Goal: Task Accomplishment & Management: Complete application form

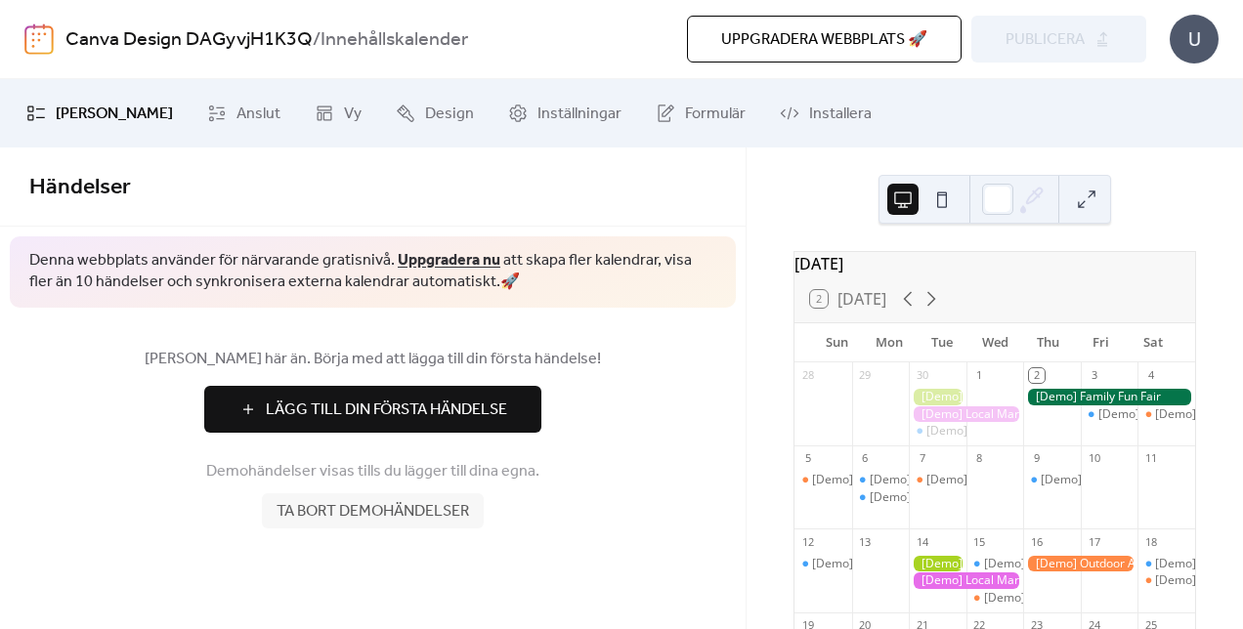
click at [506, 418] on span "Lägg Till Din Första Händelse" at bounding box center [386, 410] width 241 height 23
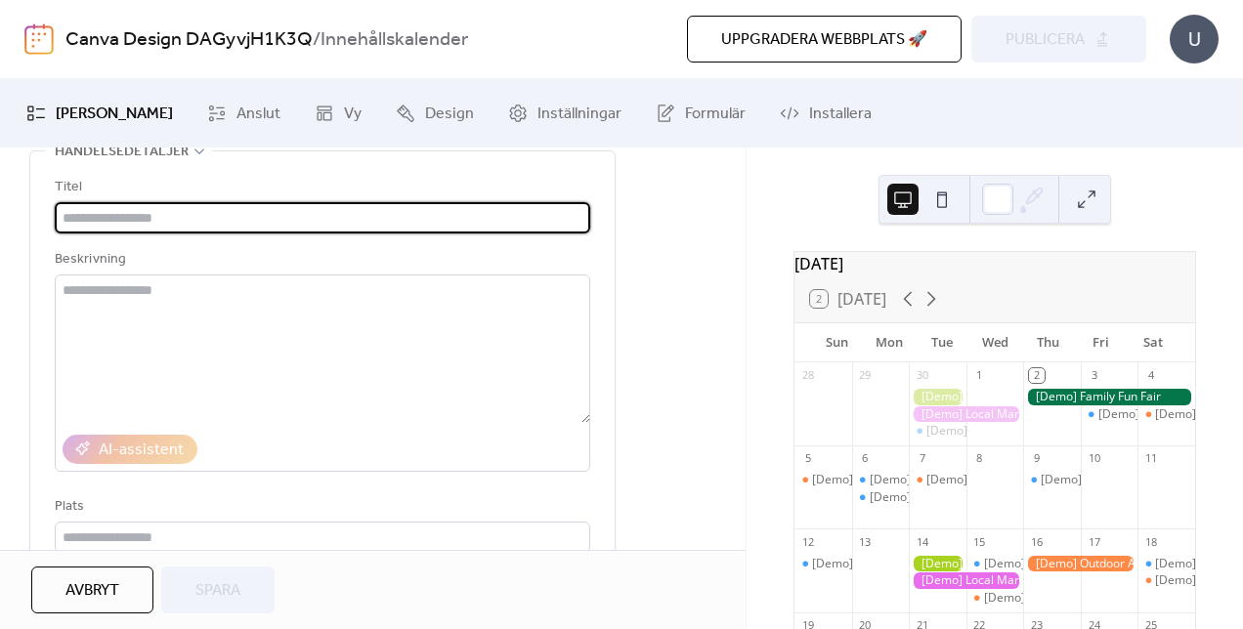
scroll to position [106, 0]
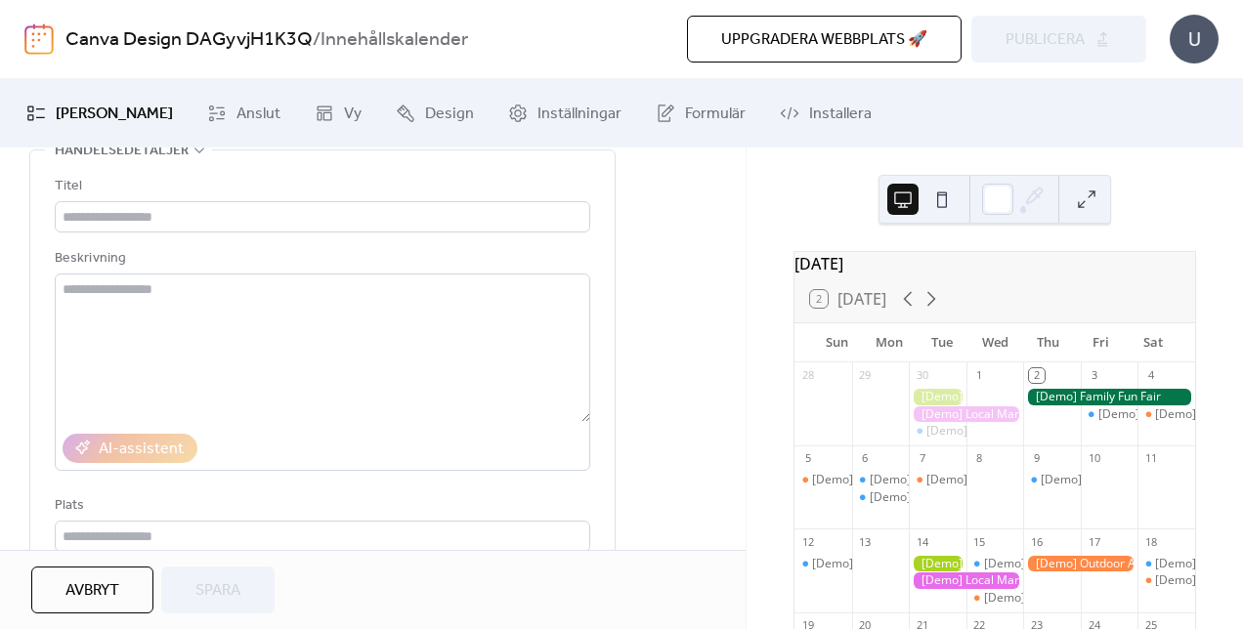
click at [442, 428] on div "AI-assistent" at bounding box center [322, 448] width 535 height 45
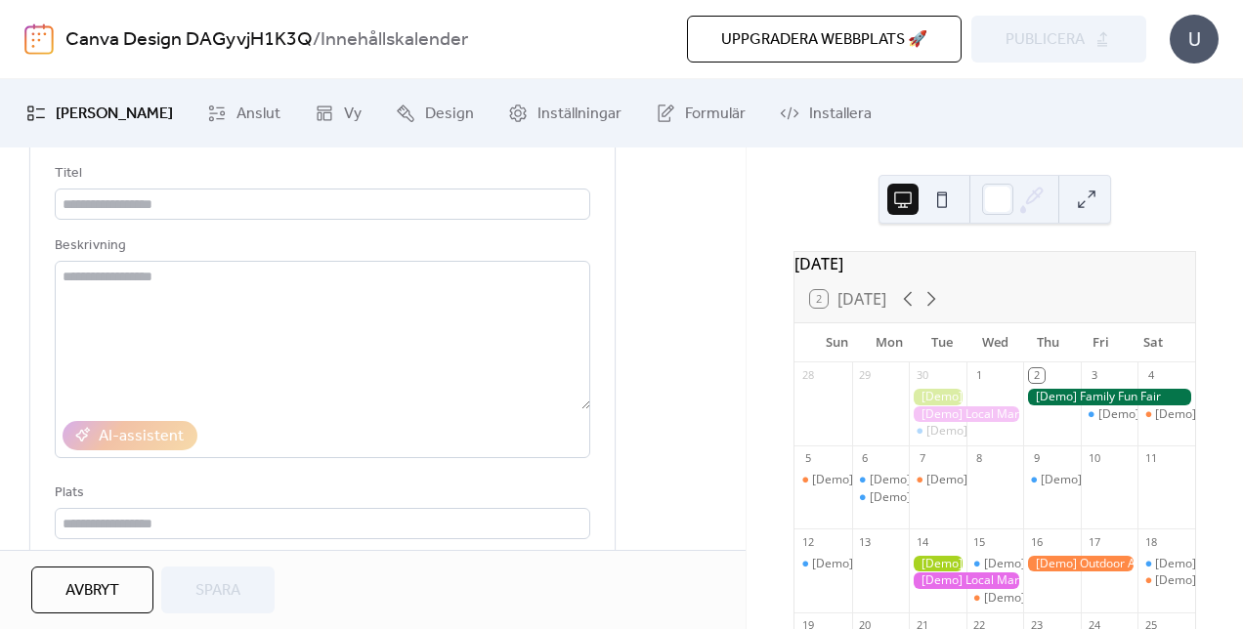
scroll to position [0, 0]
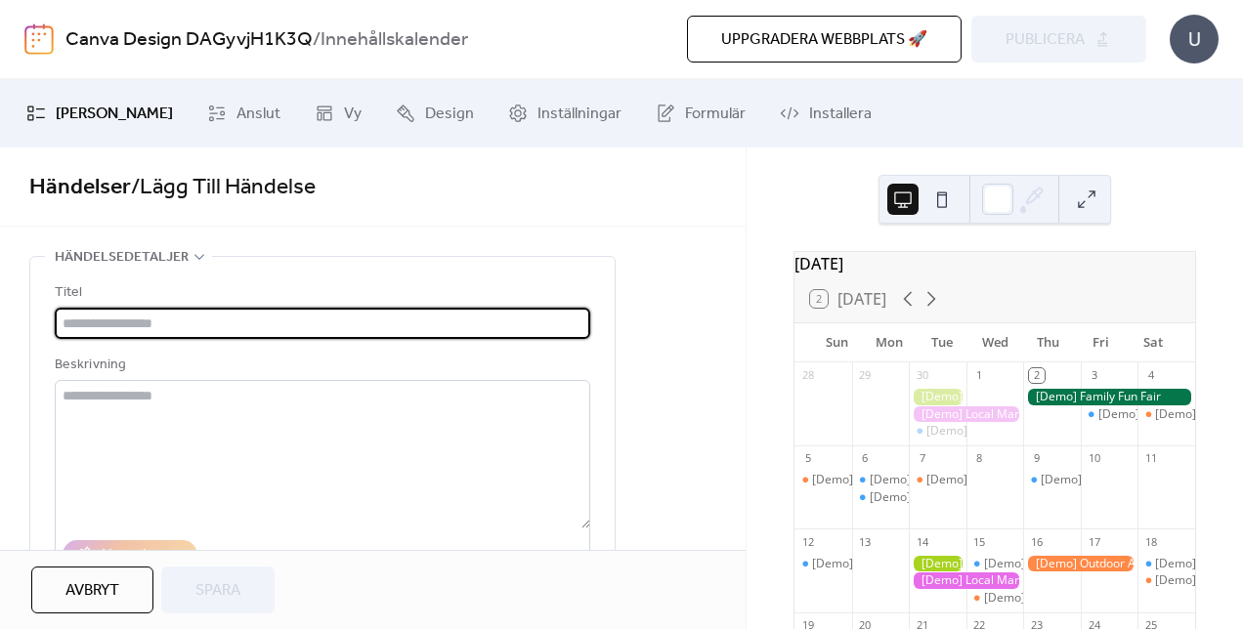
click at [330, 315] on input "text" at bounding box center [322, 323] width 535 height 31
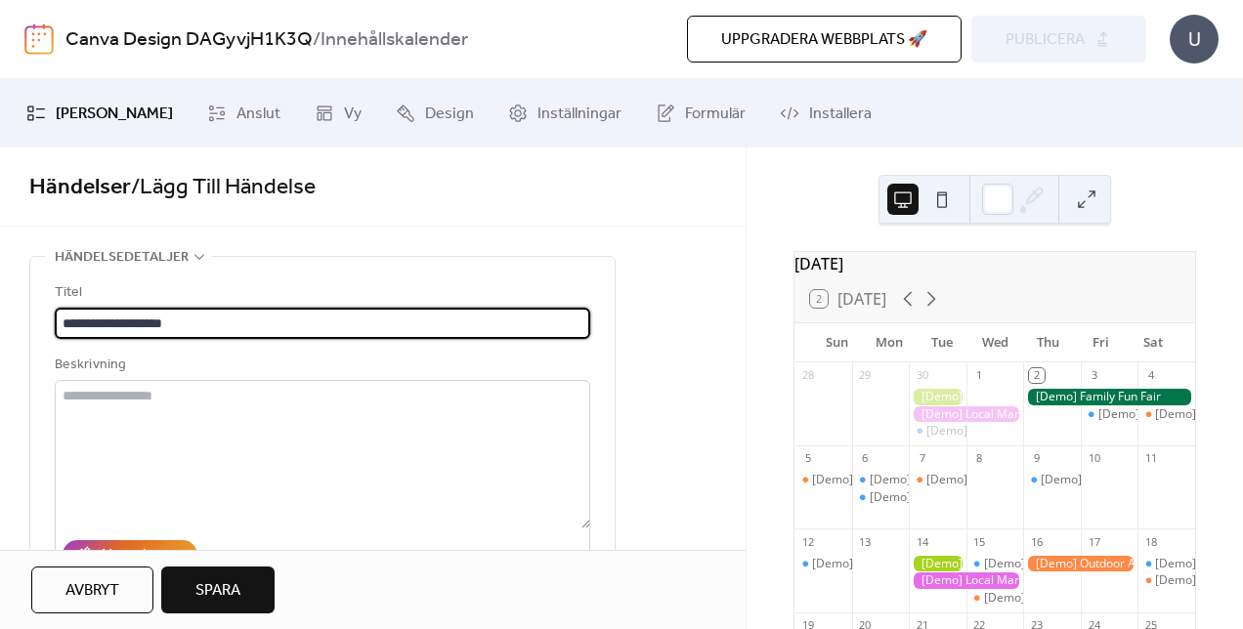
scroll to position [1, 0]
type input "**********"
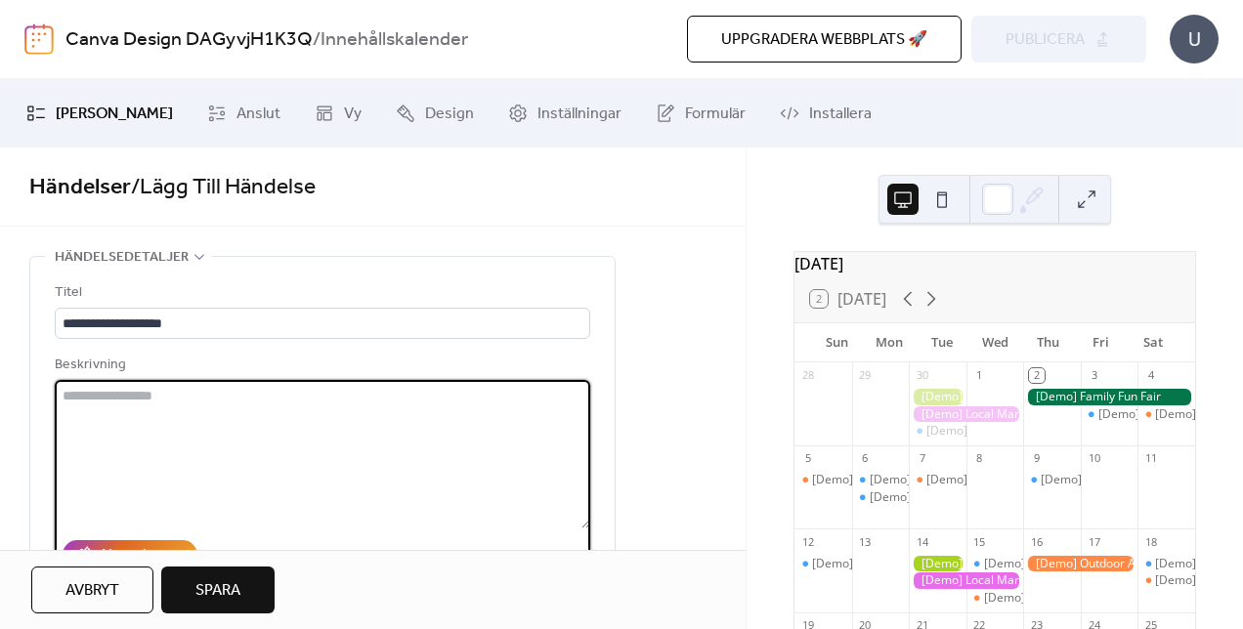
scroll to position [0, 0]
click at [277, 423] on textarea at bounding box center [322, 454] width 535 height 148
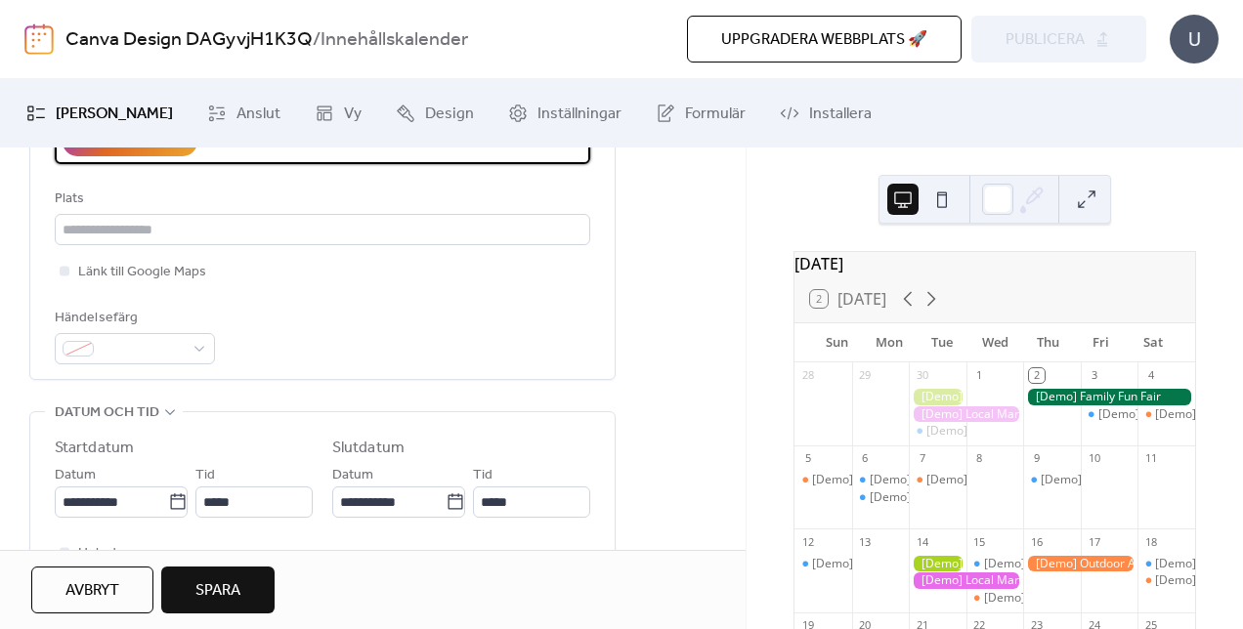
scroll to position [416, 0]
type textarea "*********"
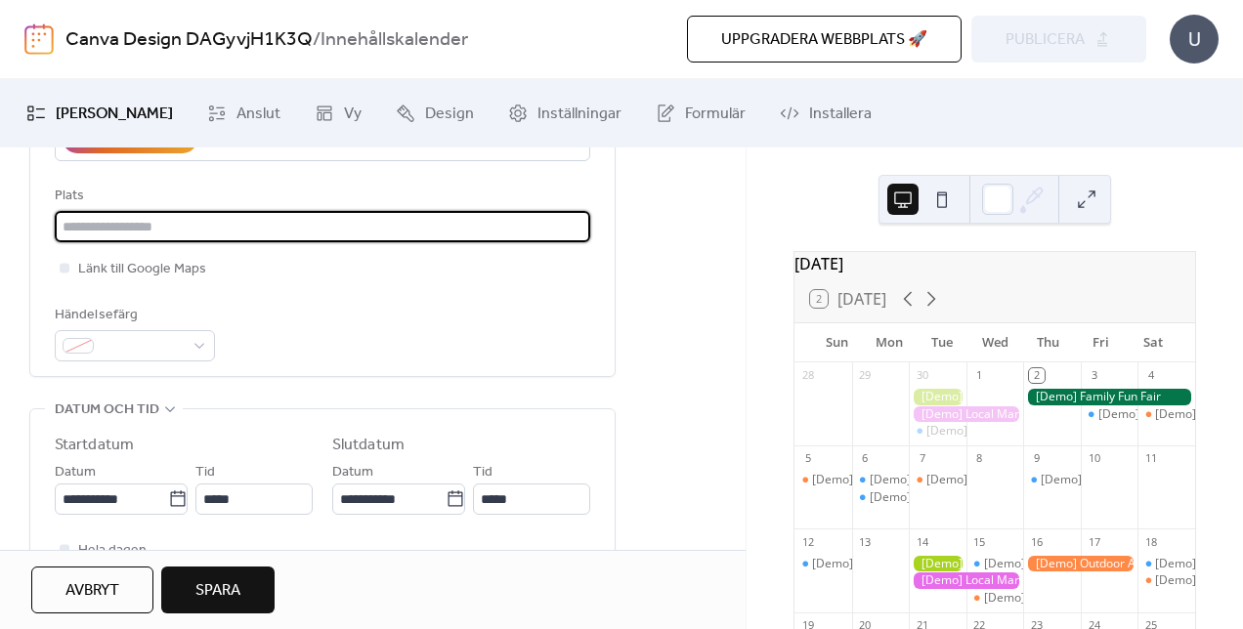
click at [223, 231] on input "text" at bounding box center [322, 226] width 535 height 31
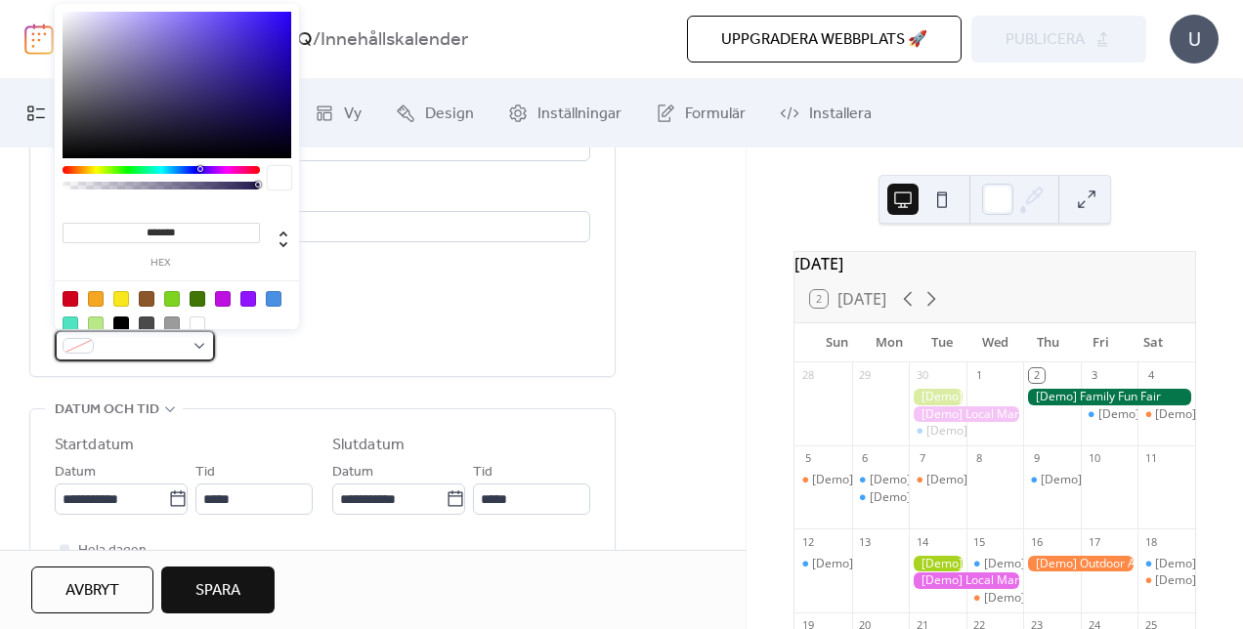
click at [99, 346] on div at bounding box center [135, 345] width 160 height 31
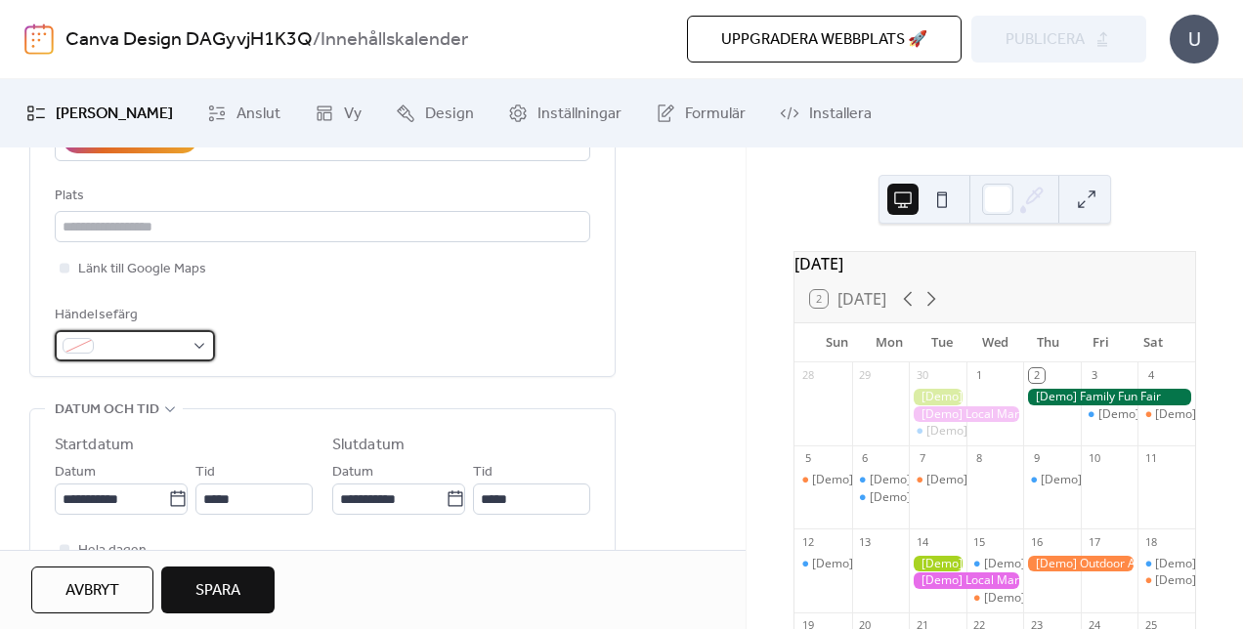
click at [99, 346] on div at bounding box center [135, 345] width 160 height 31
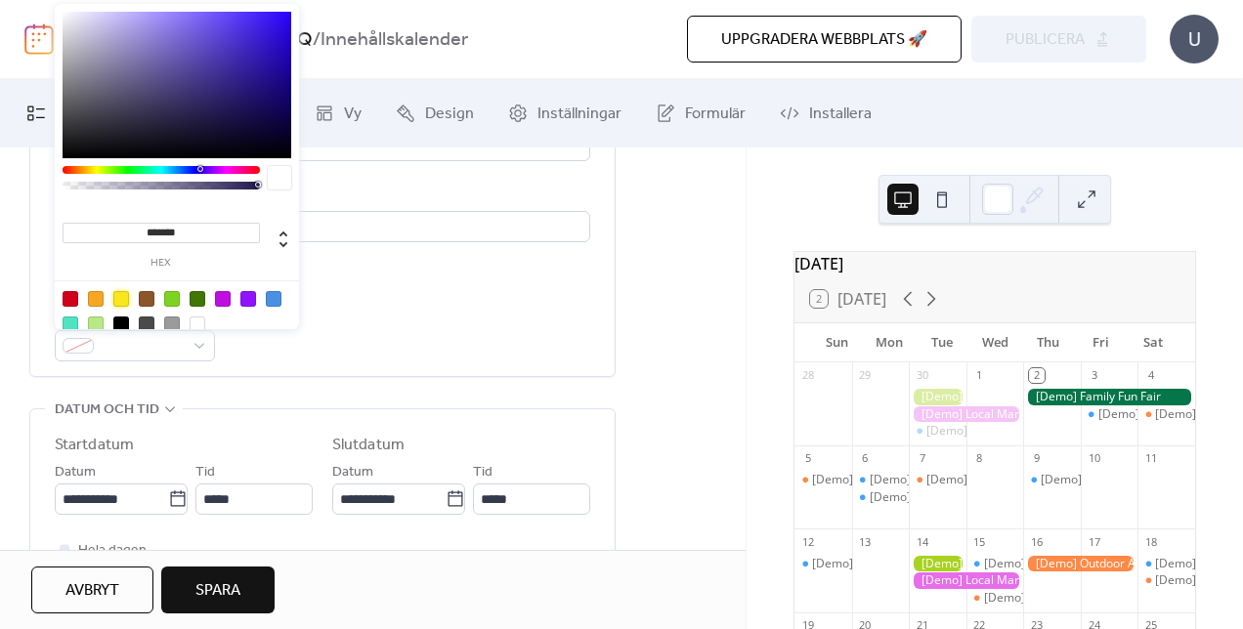
click at [121, 305] on div at bounding box center [121, 299] width 16 height 16
type input "*******"
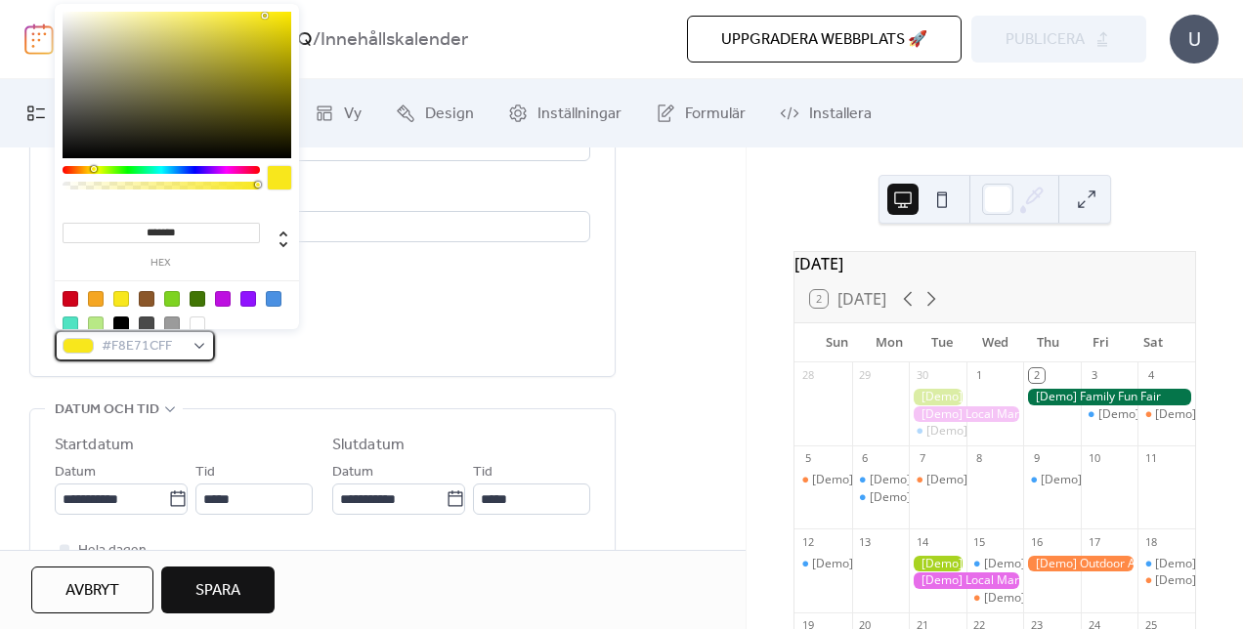
click at [211, 355] on div "#F8E71CFF" at bounding box center [135, 345] width 160 height 31
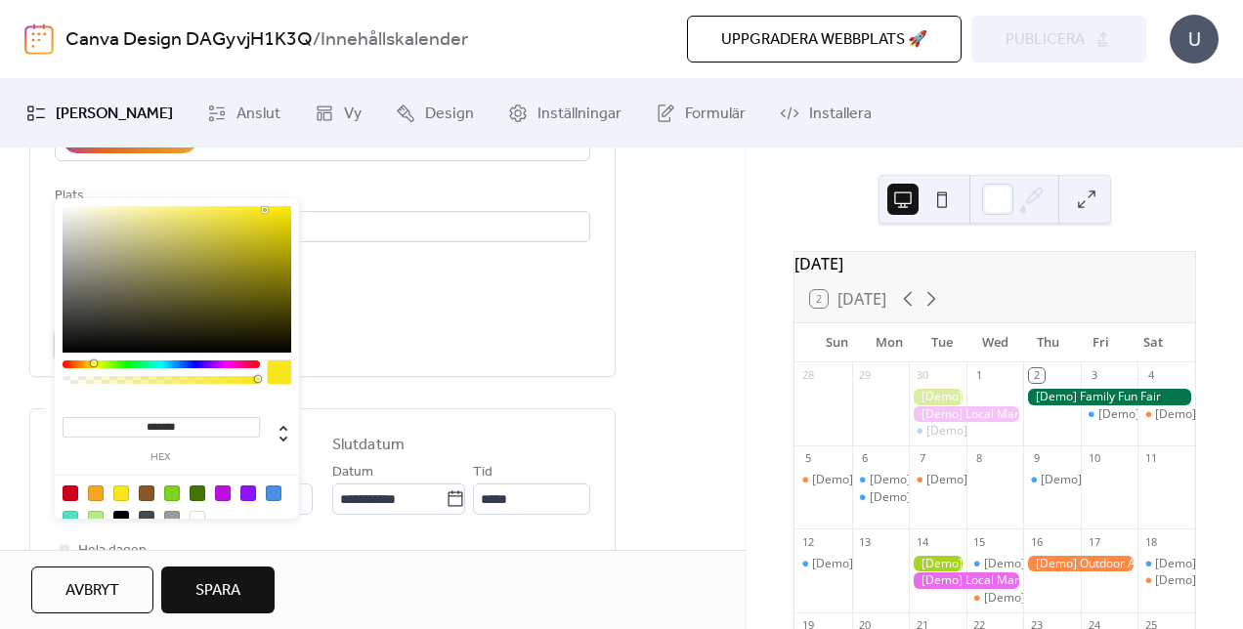
scroll to position [637, 0]
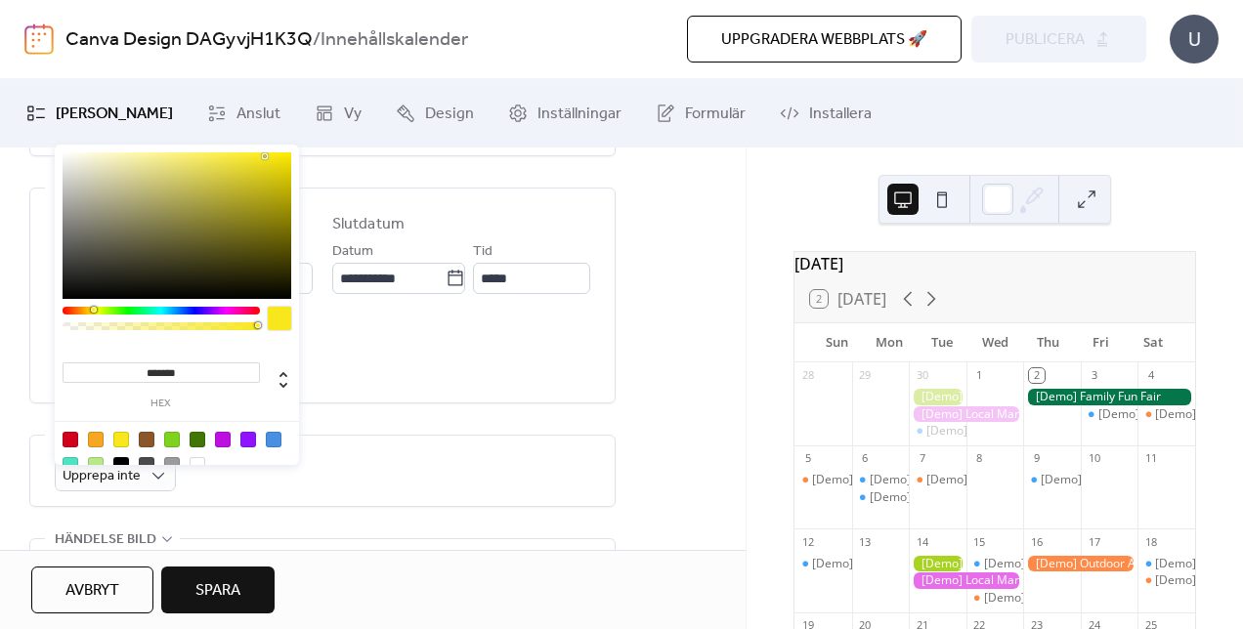
click at [419, 374] on div "Hela dagen Visa endast datum Dölj sluttid" at bounding box center [322, 353] width 535 height 70
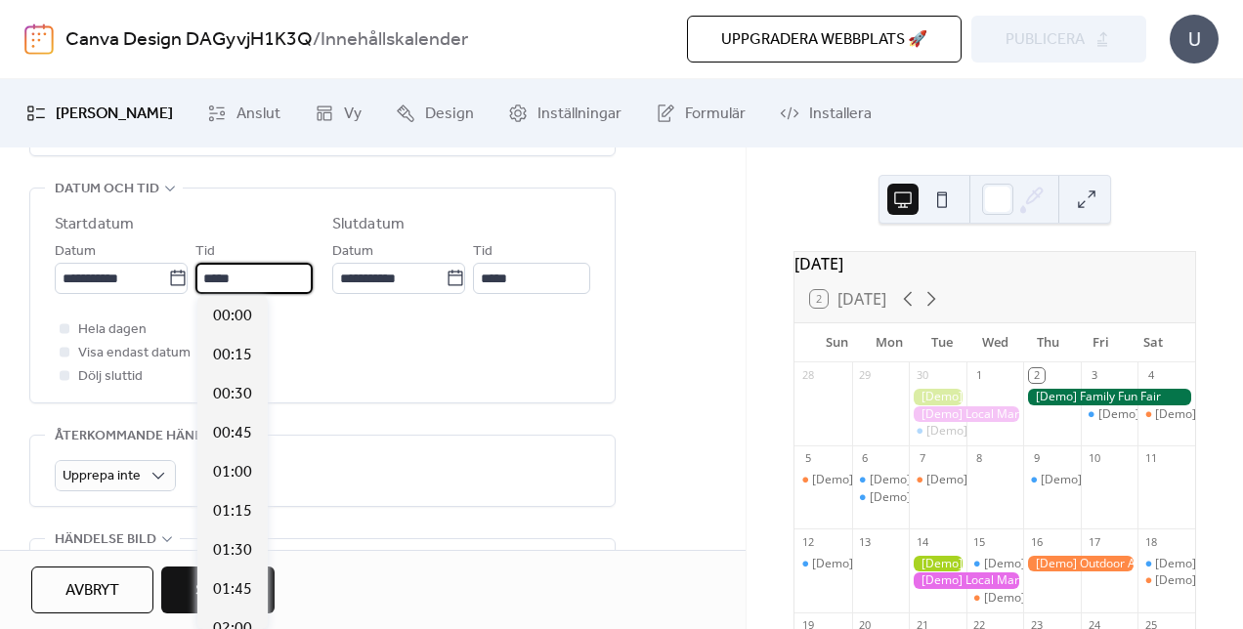
click at [293, 288] on input "*****" at bounding box center [253, 278] width 117 height 31
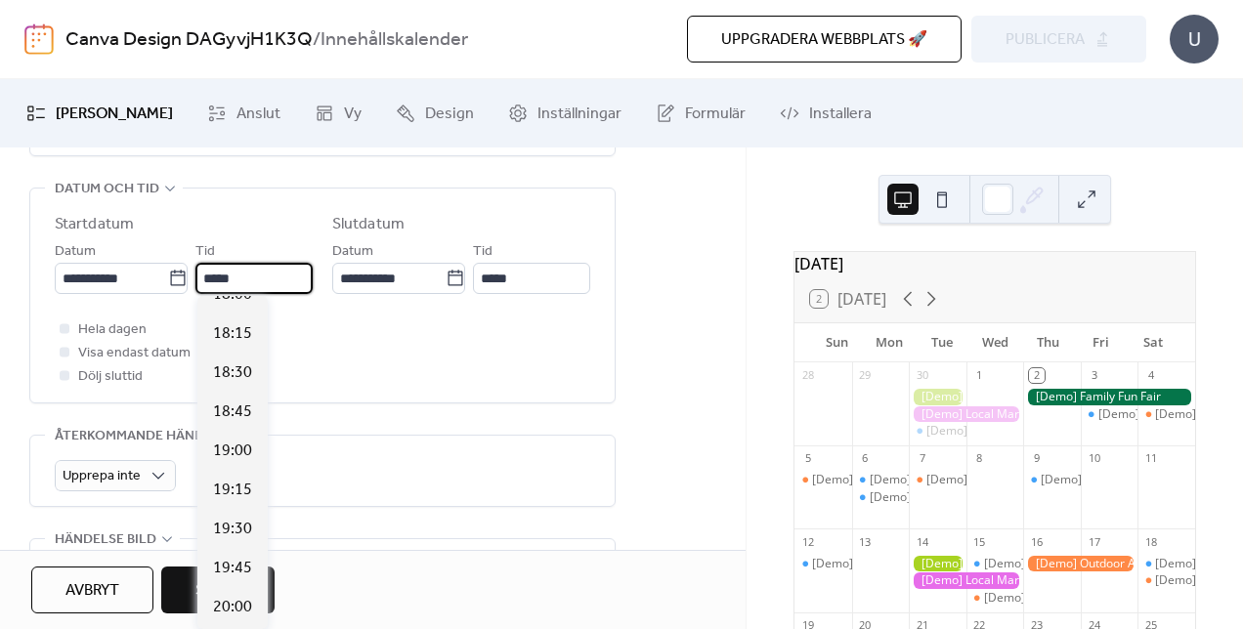
scroll to position [2834, 0]
click at [236, 483] on span "19:15" at bounding box center [232, 491] width 39 height 23
type input "*****"
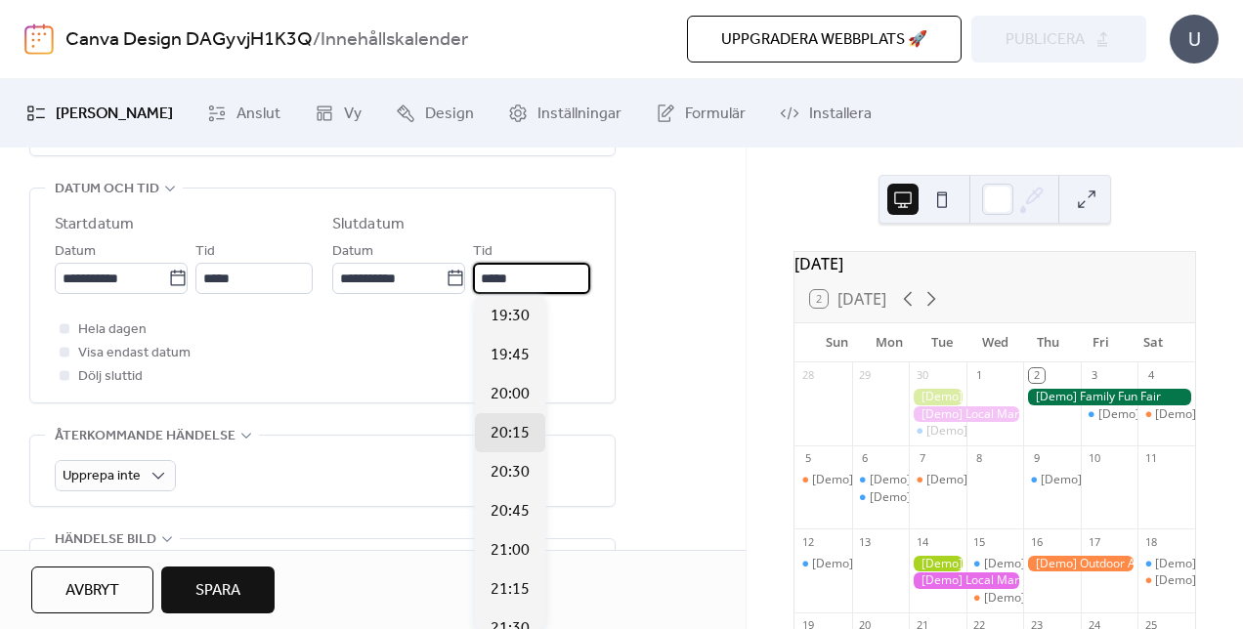
click at [524, 279] on input "*****" at bounding box center [531, 278] width 117 height 31
click at [511, 326] on span "19:30" at bounding box center [509, 316] width 39 height 23
type input "*****"
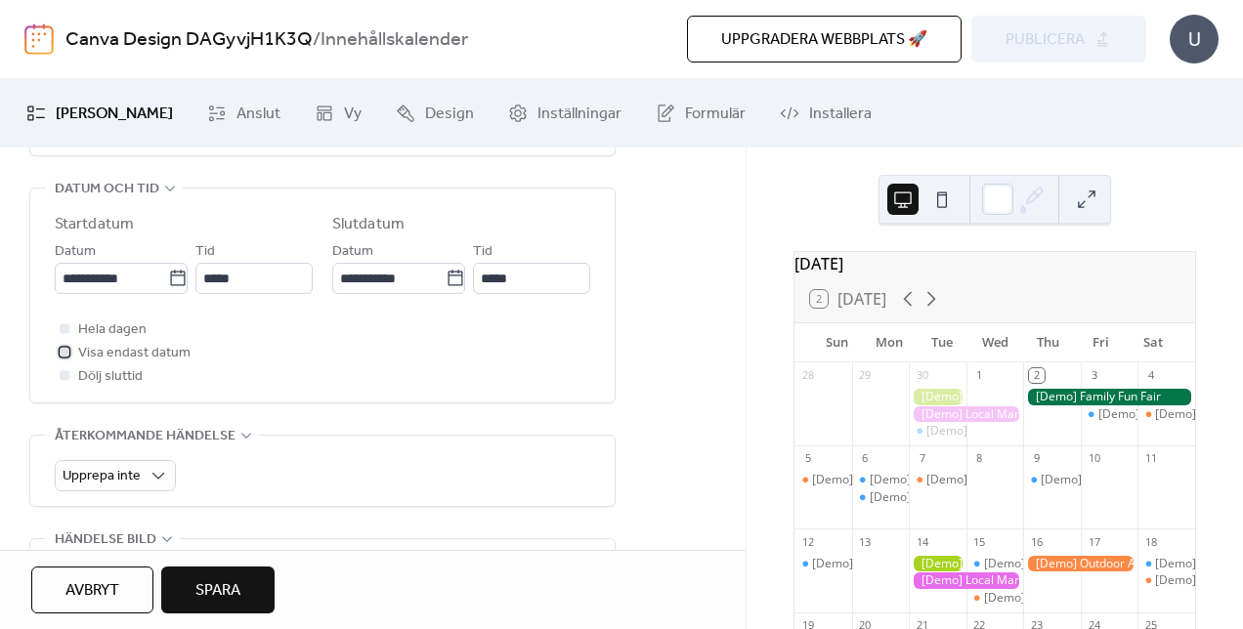
click at [64, 348] on div at bounding box center [65, 352] width 10 height 10
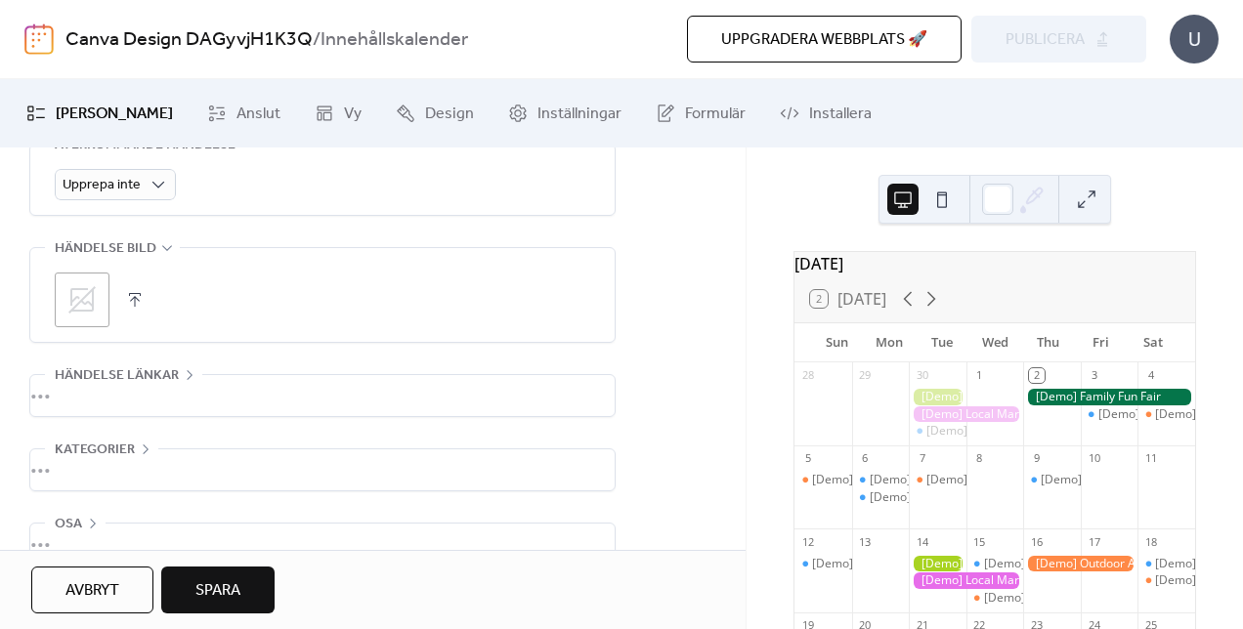
scroll to position [931, 0]
click at [85, 274] on div ";" at bounding box center [82, 297] width 55 height 55
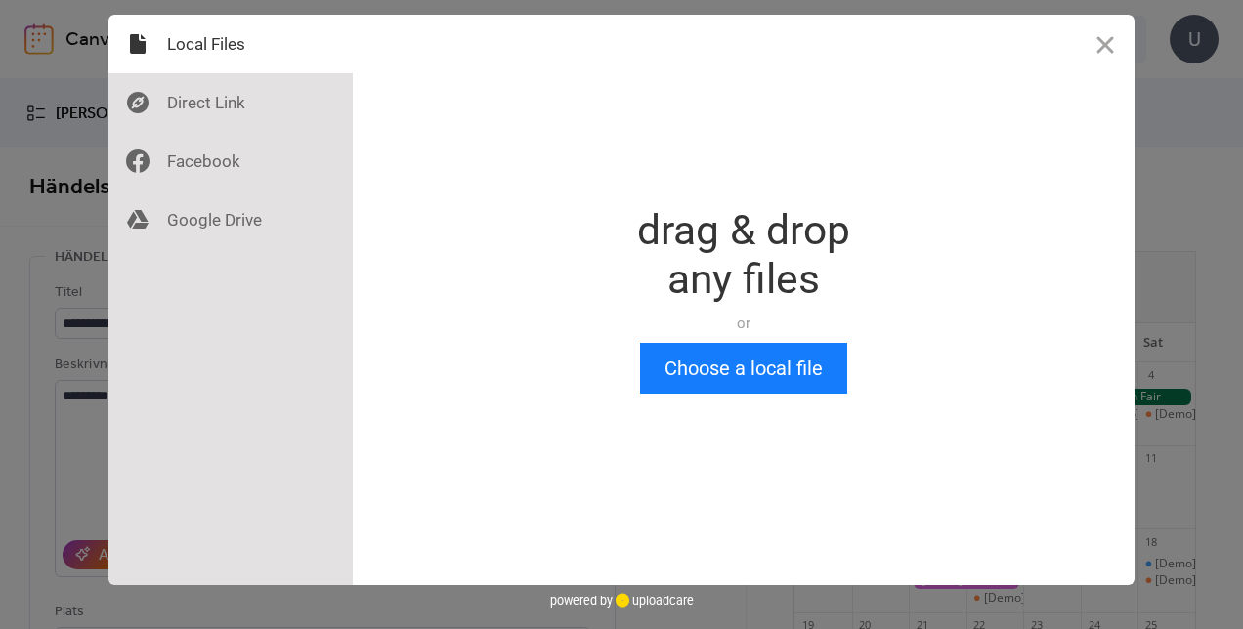
scroll to position [0, 0]
click at [199, 217] on div at bounding box center [230, 220] width 244 height 59
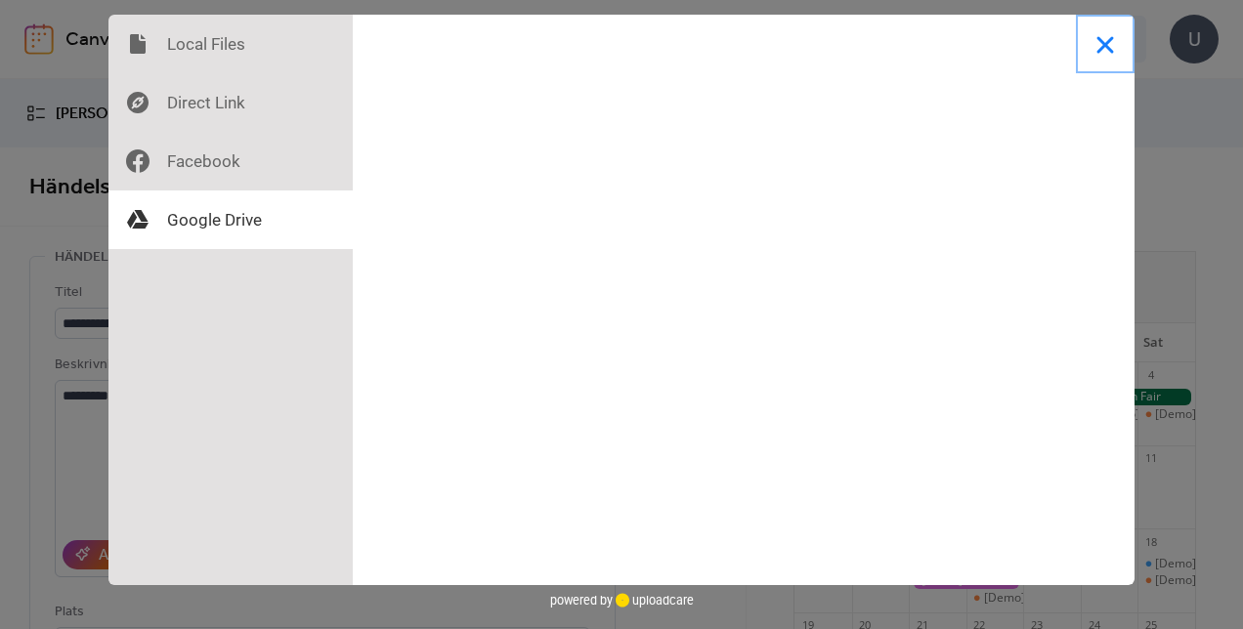
click at [1116, 36] on button "Close" at bounding box center [1105, 44] width 59 height 59
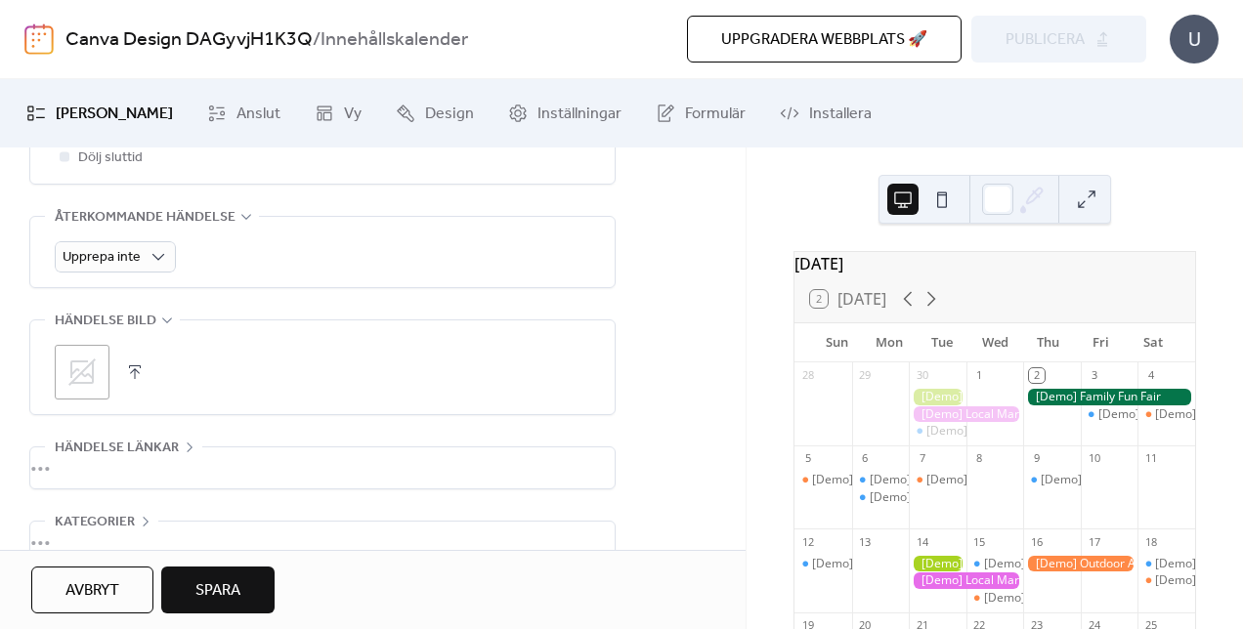
scroll to position [963, 0]
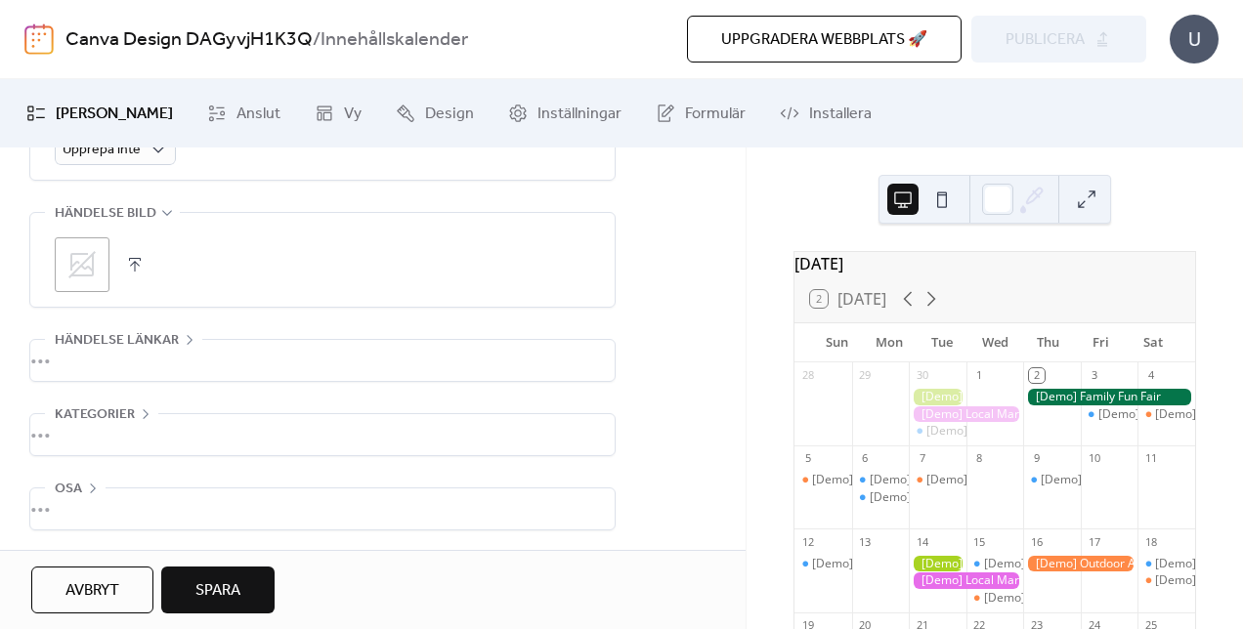
click at [183, 343] on div "•••" at bounding box center [322, 360] width 584 height 41
click at [183, 343] on icon at bounding box center [190, 340] width 16 height 16
click at [146, 414] on div "•••" at bounding box center [322, 434] width 584 height 41
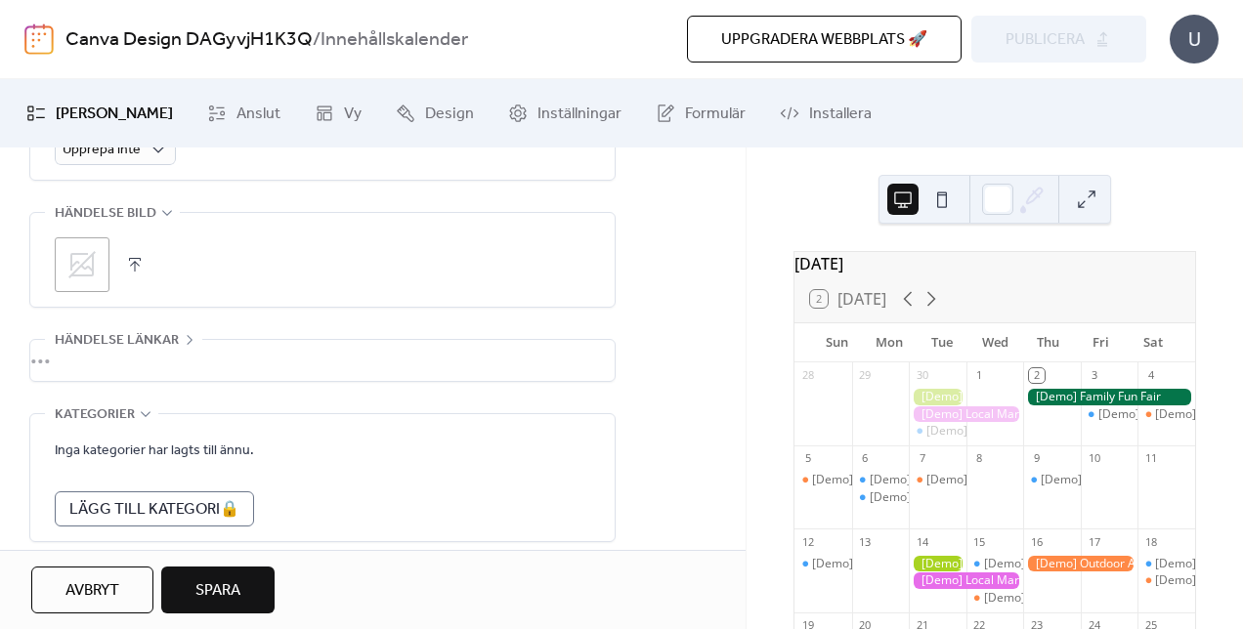
click at [146, 412] on icon at bounding box center [146, 414] width 16 height 16
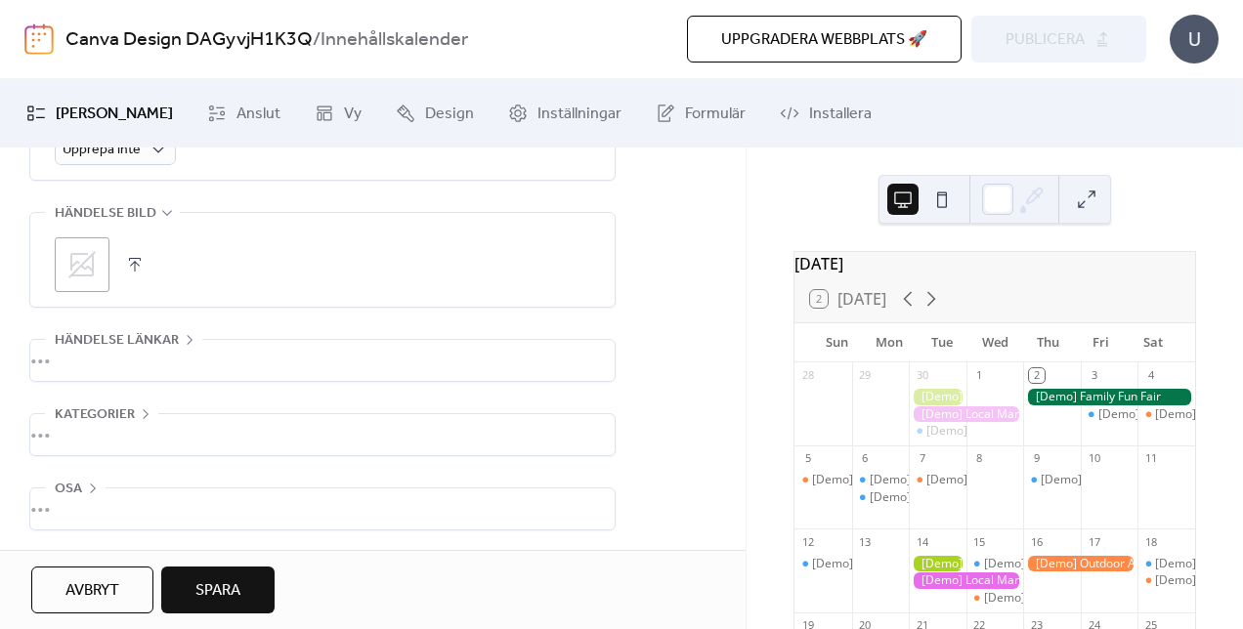
click at [224, 603] on span "Spara" at bounding box center [217, 590] width 45 height 23
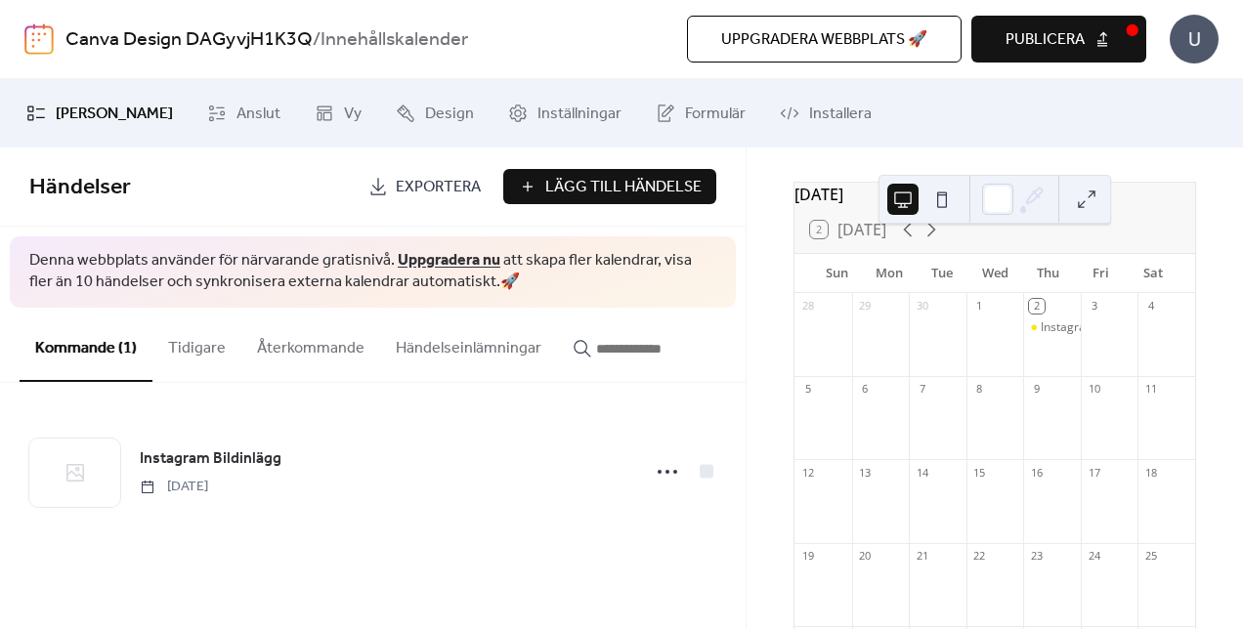
scroll to position [64, 0]
click at [1096, 192] on button at bounding box center [1086, 199] width 31 height 31
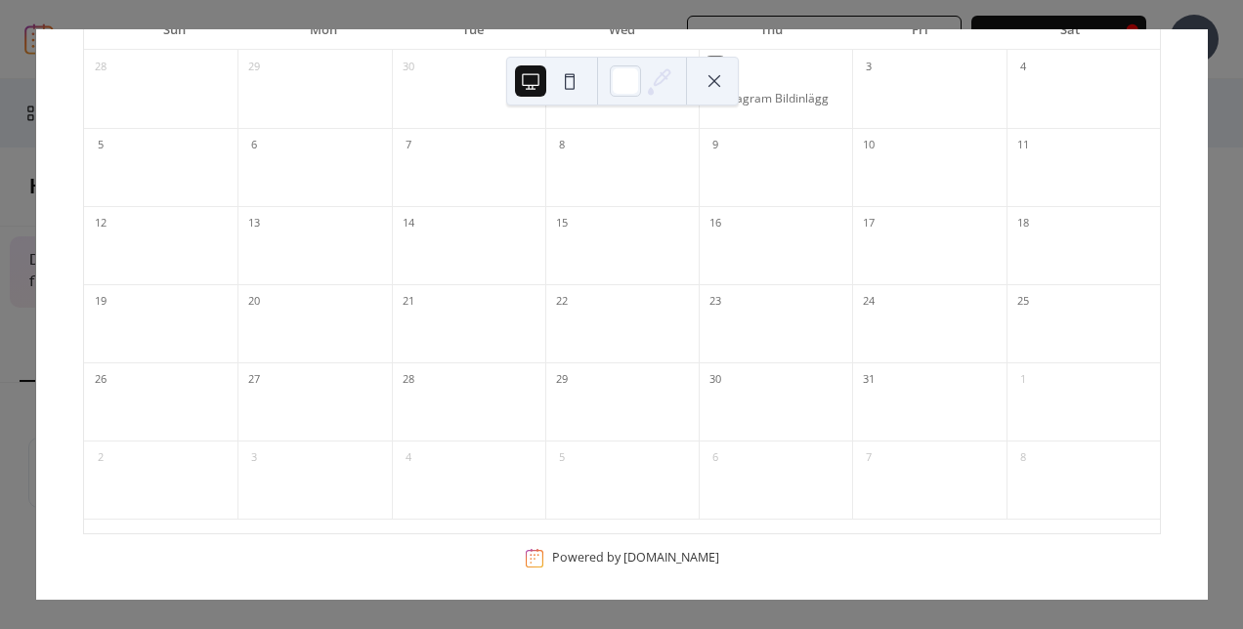
scroll to position [0, 0]
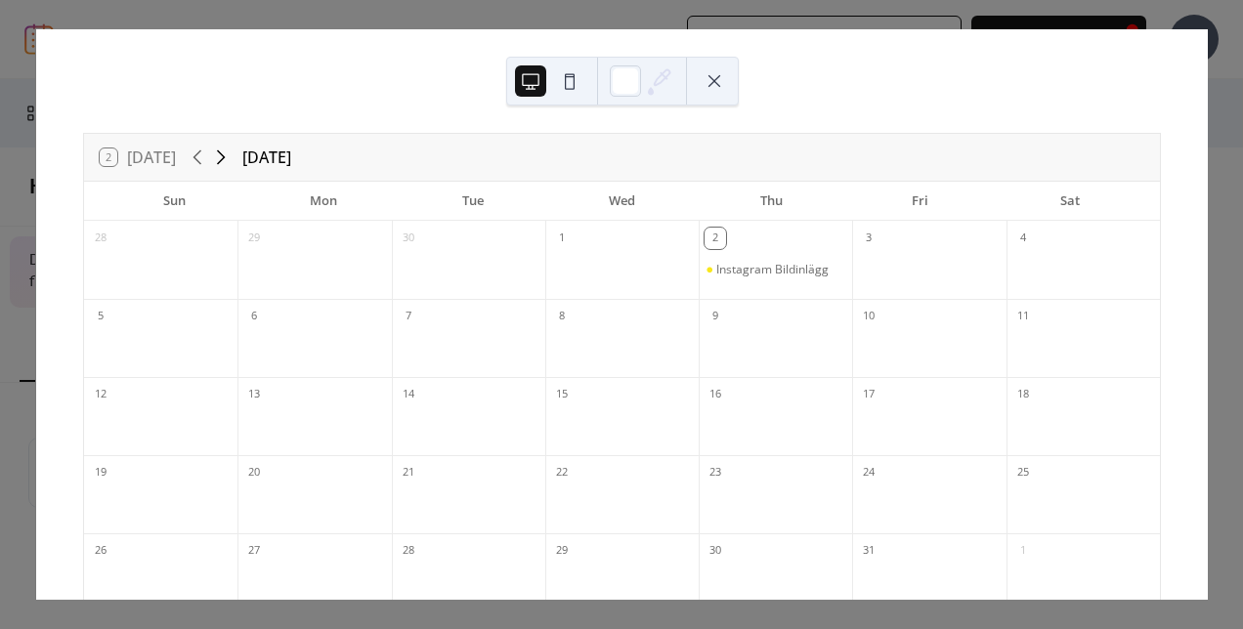
click at [229, 162] on icon at bounding box center [220, 157] width 23 height 23
click at [204, 161] on icon at bounding box center [197, 157] width 23 height 23
click at [755, 265] on div "Instagram Bildinlägg" at bounding box center [772, 270] width 112 height 16
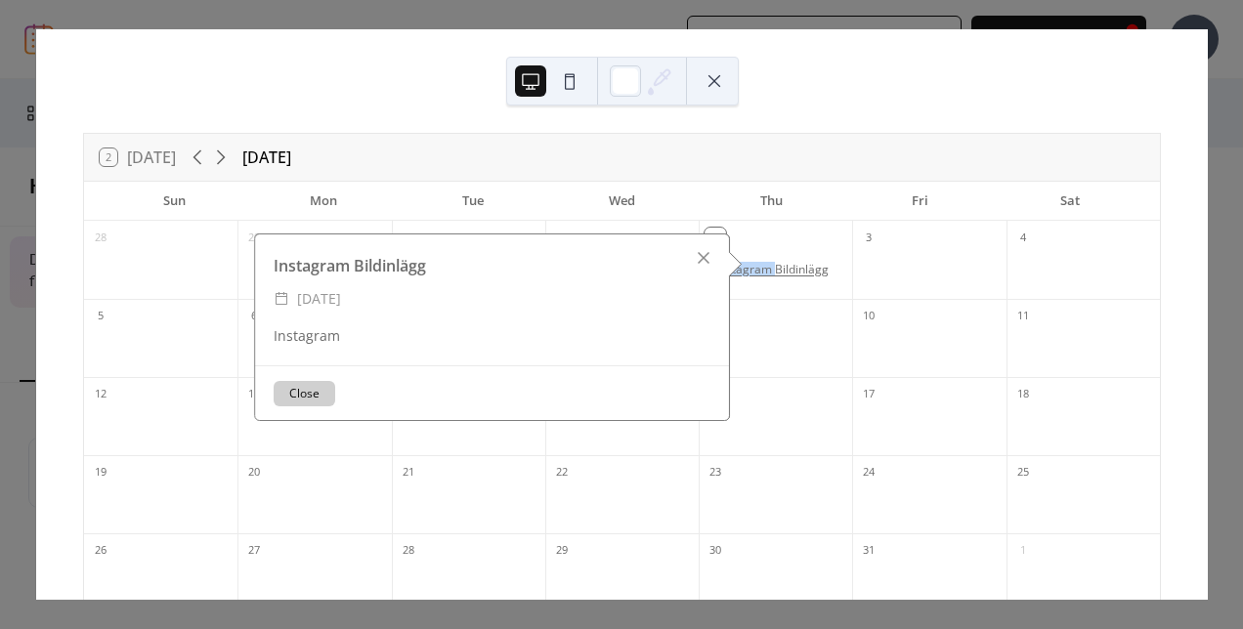
click at [755, 265] on div "Instagram Bildinlägg" at bounding box center [772, 270] width 112 height 16
click at [441, 317] on div "Instagram Bildinlägg ​ [DATE] Instagram" at bounding box center [491, 299] width 475 height 131
click at [462, 348] on div "Instagram Bildinlägg ​ [DATE] Instagram" at bounding box center [491, 299] width 475 height 131
click at [568, 70] on button at bounding box center [569, 80] width 31 height 31
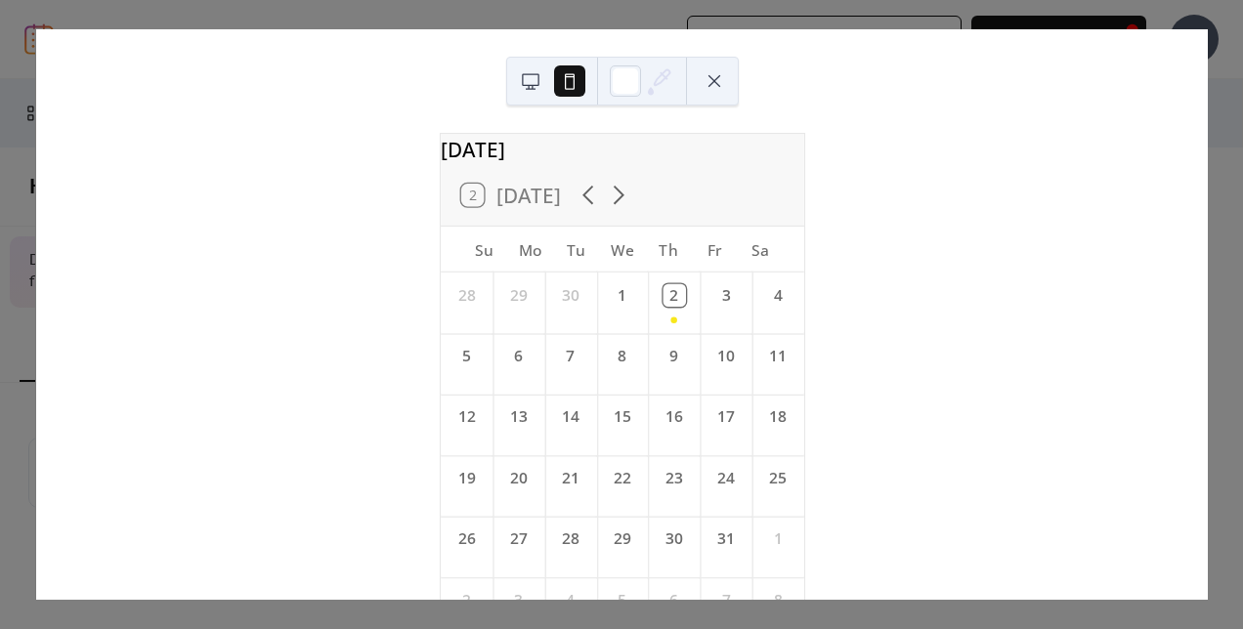
click at [533, 78] on button at bounding box center [530, 80] width 31 height 31
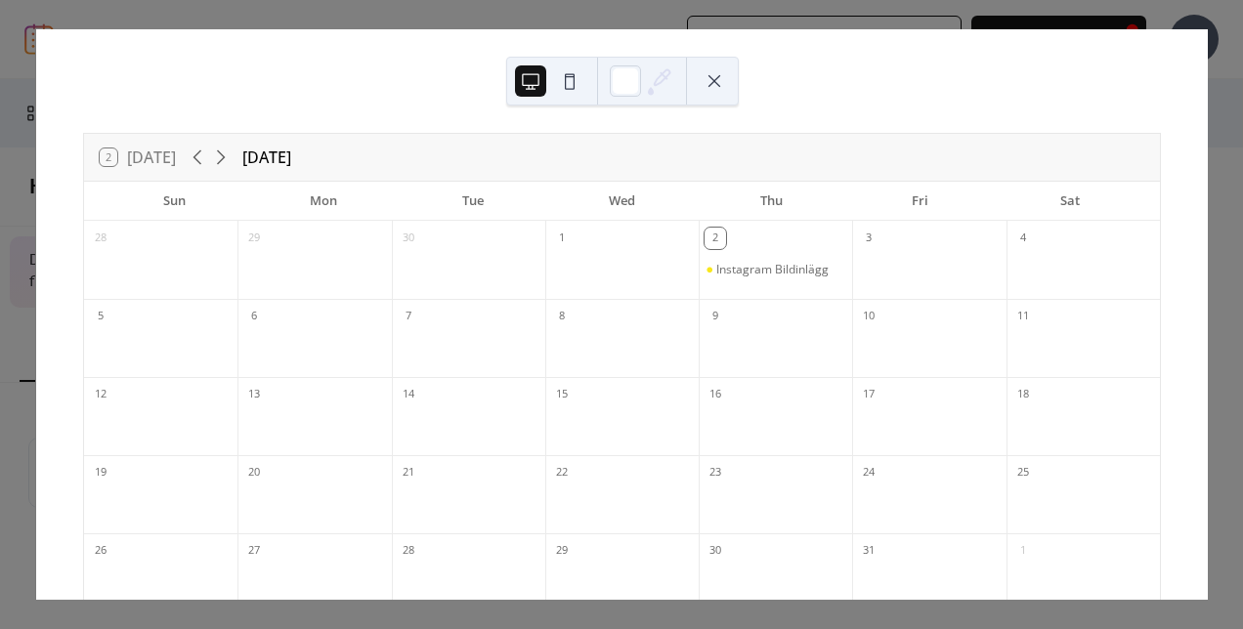
click at [728, 246] on div "2" at bounding box center [775, 236] width 153 height 31
click at [712, 239] on div "2" at bounding box center [714, 238] width 21 height 21
click at [765, 240] on div "2" at bounding box center [775, 236] width 153 height 31
click at [858, 240] on div "3" at bounding box center [868, 238] width 21 height 21
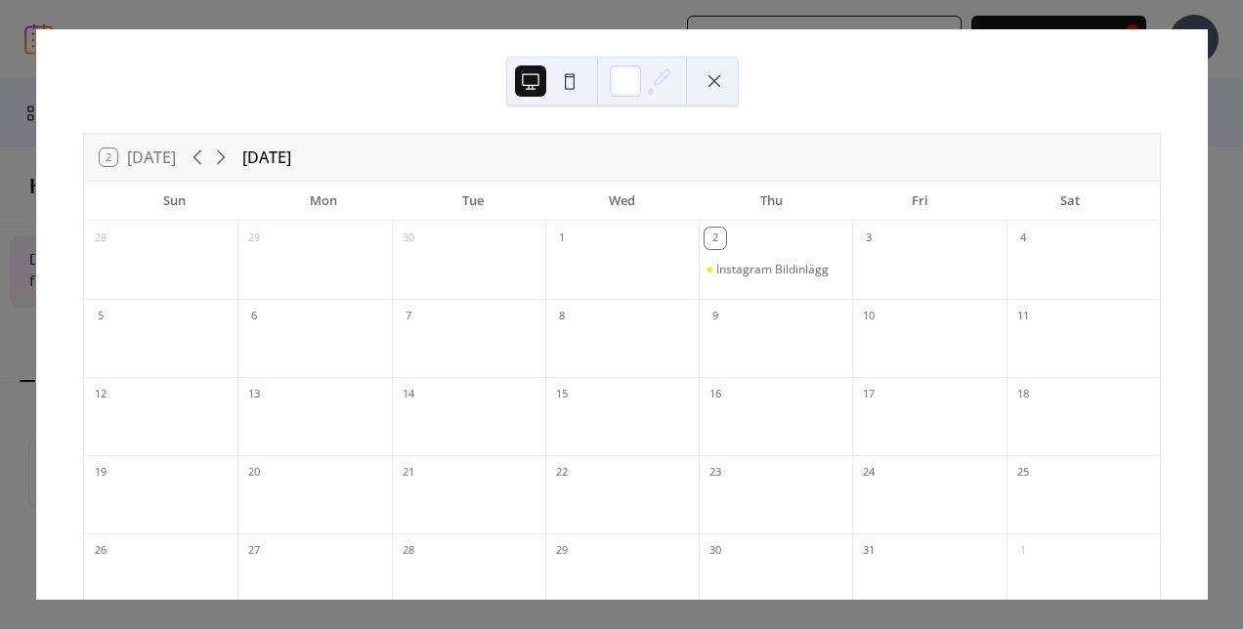
drag, startPoint x: 855, startPoint y: 240, endPoint x: 1017, endPoint y: 233, distance: 162.4
click at [1017, 233] on div "4" at bounding box center [1082, 236] width 153 height 31
click at [758, 266] on div "Instagram Bildinlägg" at bounding box center [772, 270] width 112 height 16
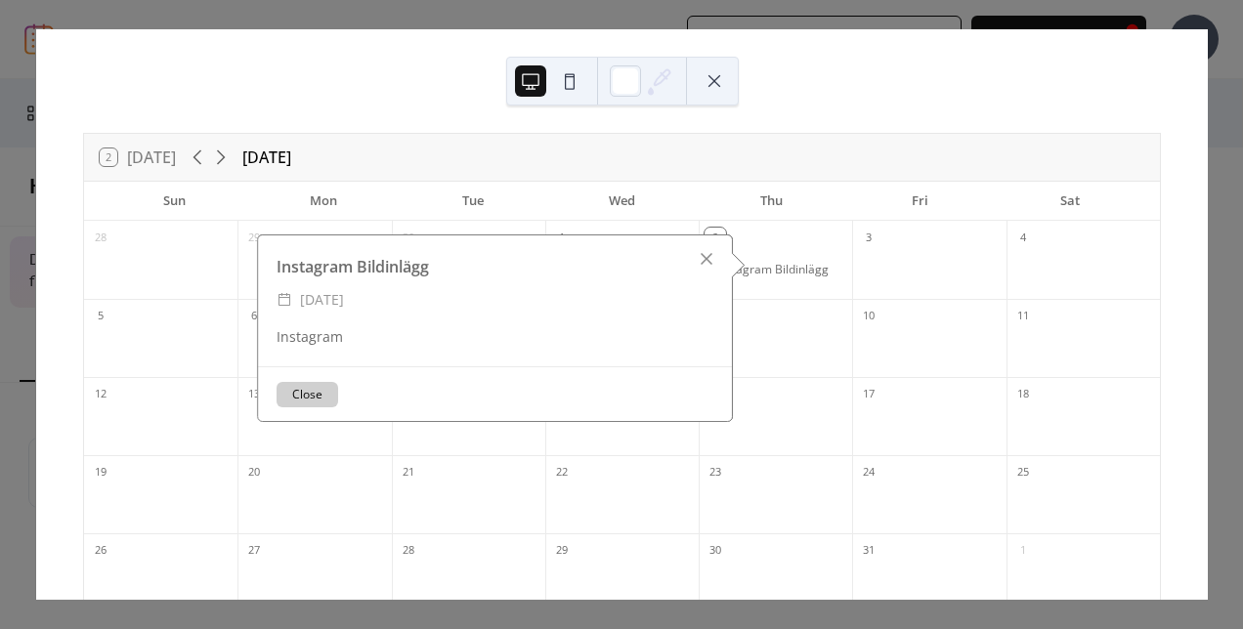
click at [313, 385] on button "Close" at bounding box center [307, 394] width 62 height 25
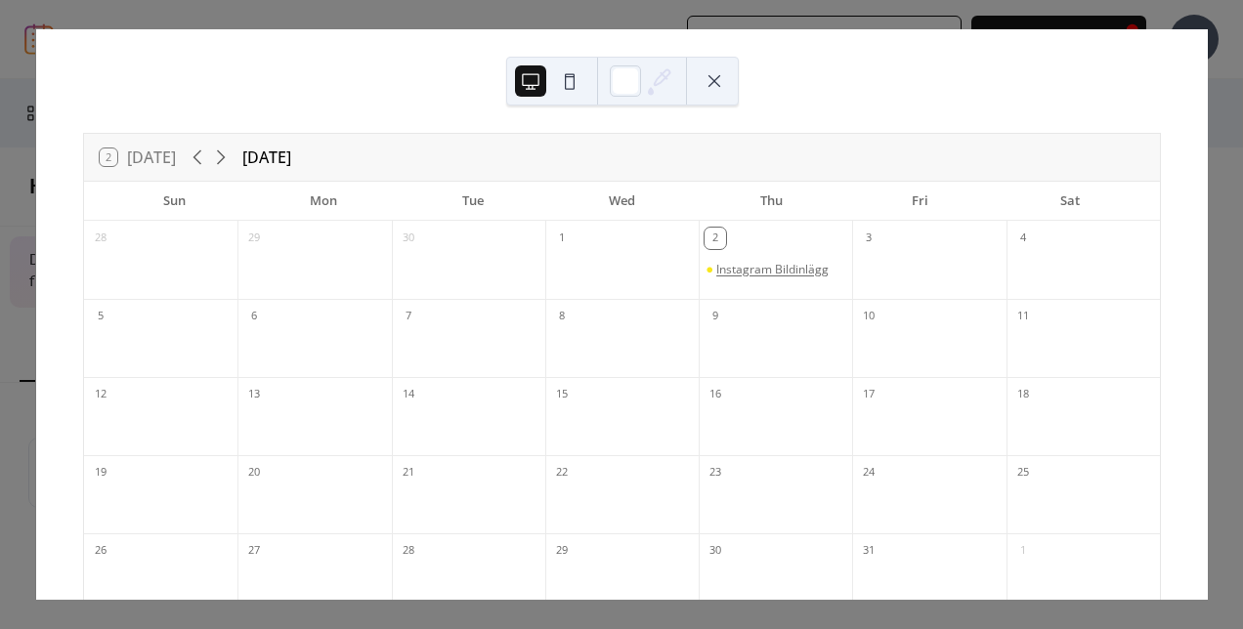
click at [771, 274] on div "Instagram Bildinlägg" at bounding box center [772, 270] width 112 height 16
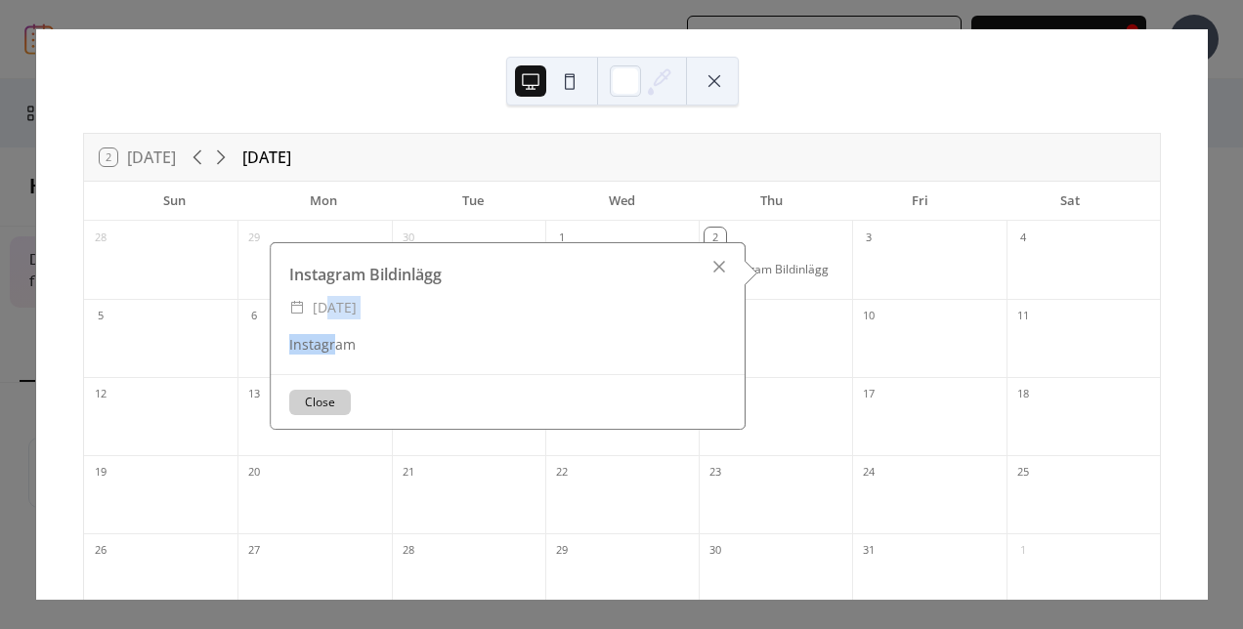
drag, startPoint x: 326, startPoint y: 358, endPoint x: 324, endPoint y: 288, distance: 69.4
click at [324, 288] on div "Instagram Bildinlägg ​ [DATE] Instagram" at bounding box center [507, 308] width 475 height 131
drag, startPoint x: 324, startPoint y: 288, endPoint x: 324, endPoint y: 275, distance: 13.7
click at [324, 275] on div "Instagram Bildinlägg" at bounding box center [507, 274] width 475 height 23
click at [559, 186] on div "Wed" at bounding box center [621, 201] width 149 height 39
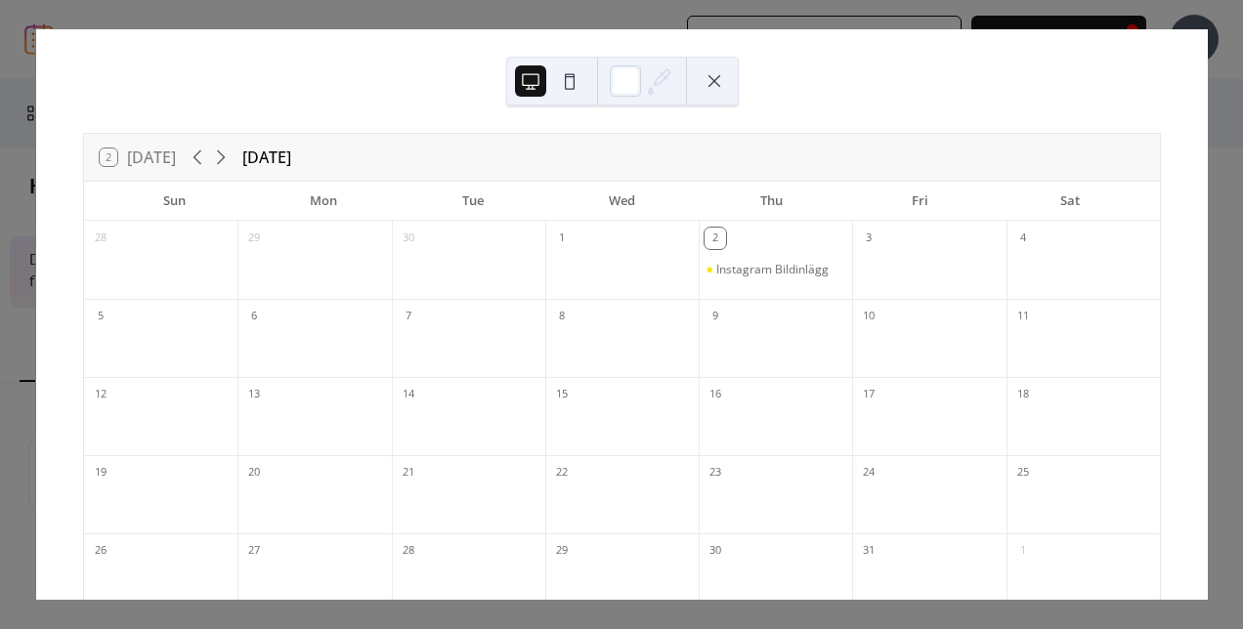
click at [1092, 29] on div "2 [DATE] [DATE] Sun Mon Tue Wed Thu Fri Sat 28 29 30 1 2 Instagram Bildinlägg 3…" at bounding box center [621, 314] width 1172 height 571
click at [730, 84] on div at bounding box center [622, 81] width 233 height 49
click at [715, 81] on button at bounding box center [714, 80] width 31 height 31
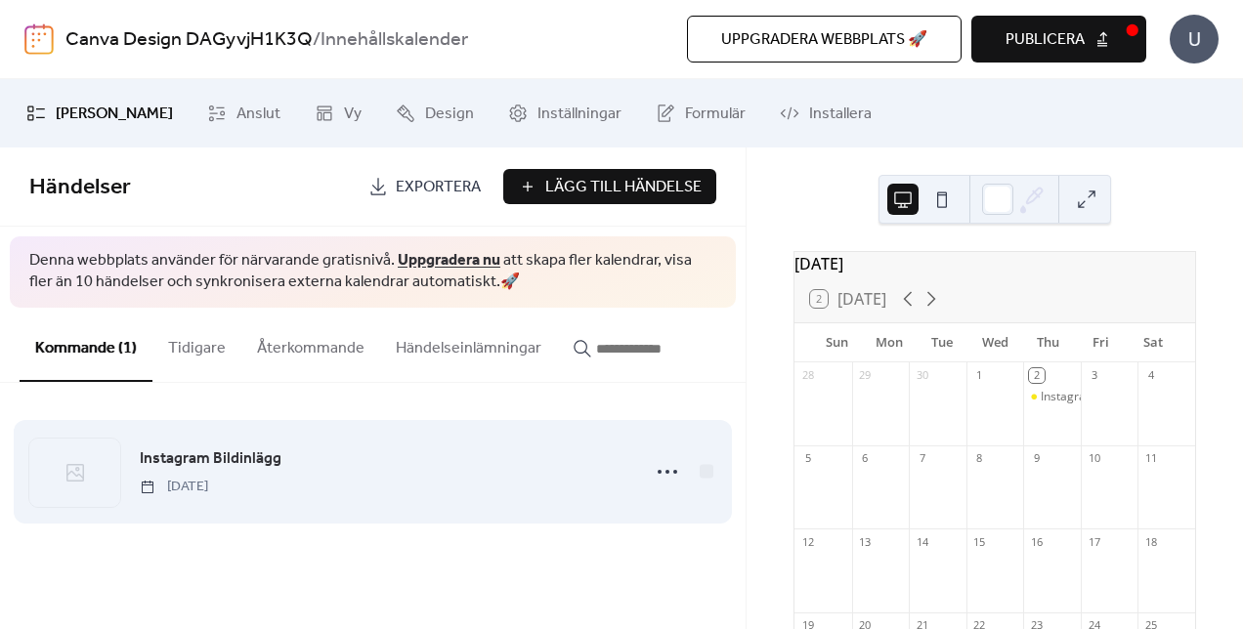
drag, startPoint x: 391, startPoint y: 449, endPoint x: 347, endPoint y: 487, distance: 57.5
click at [347, 487] on div "Instagram Bildinlägg [DATE]" at bounding box center [384, 471] width 488 height 50
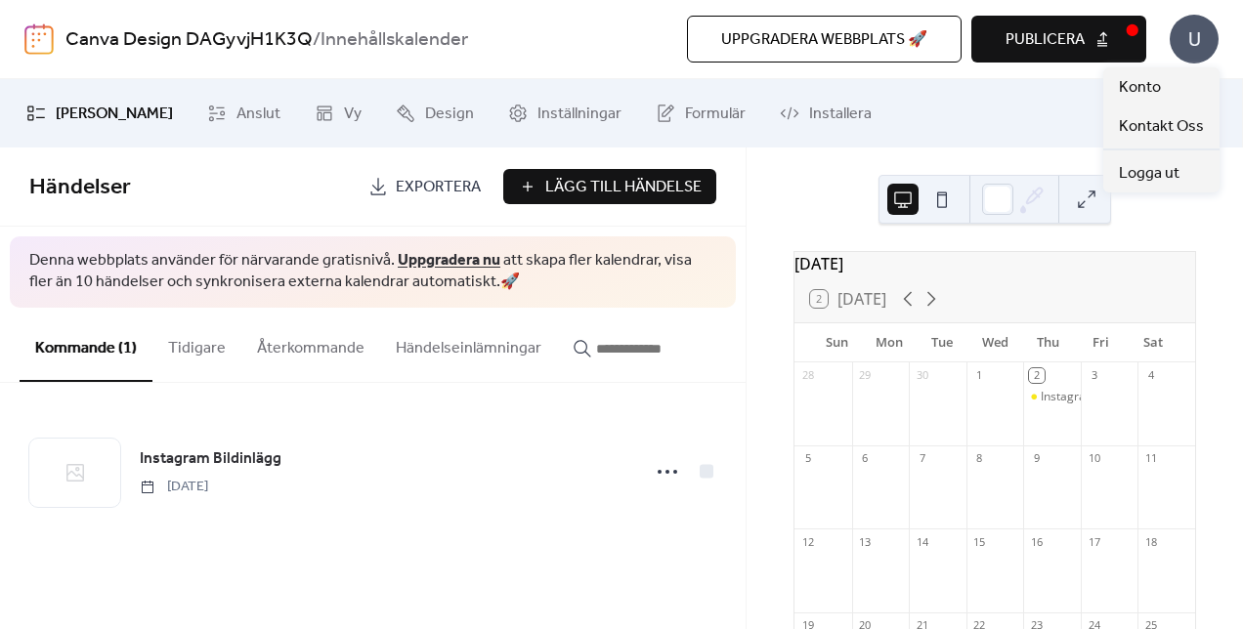
click at [1191, 41] on div "U" at bounding box center [1193, 39] width 49 height 49
click at [357, 37] on b "Innehållskalender" at bounding box center [394, 39] width 148 height 37
click at [218, 60] on div "Canva Design DAGyvjH1K3Q / Innehållskalender Uppgradera webbplats 🚀 Förhandsgra…" at bounding box center [621, 39] width 1194 height 78
click at [109, 111] on span "[PERSON_NAME]" at bounding box center [114, 114] width 117 height 23
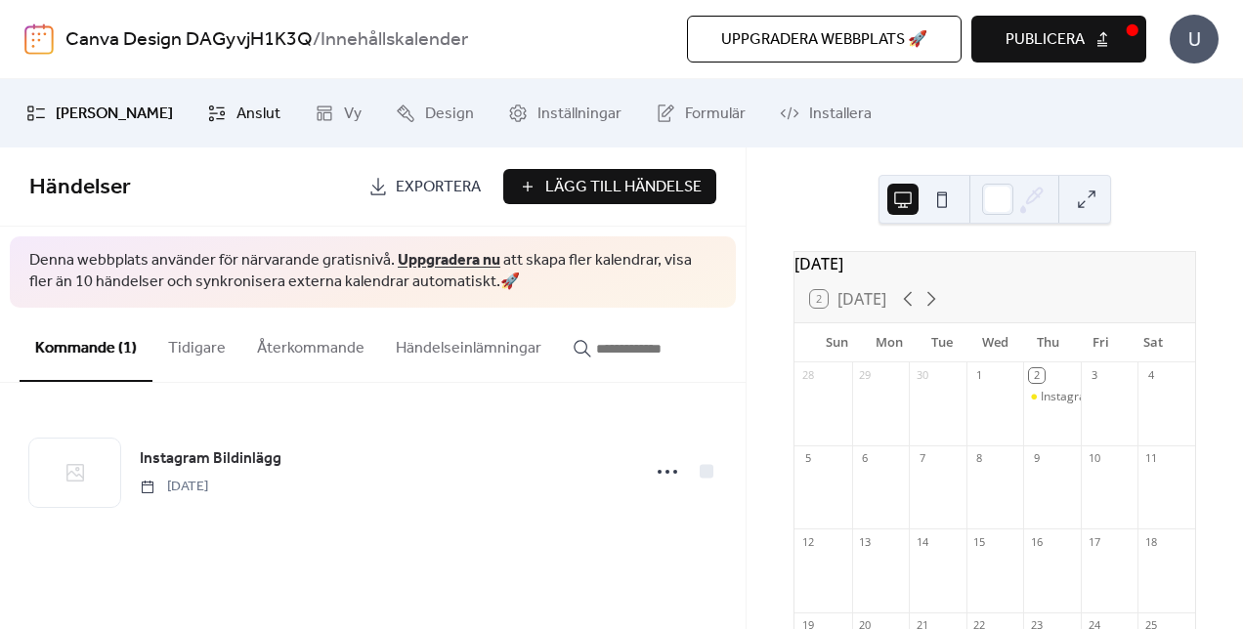
click at [261, 117] on span "Anslut" at bounding box center [258, 114] width 44 height 23
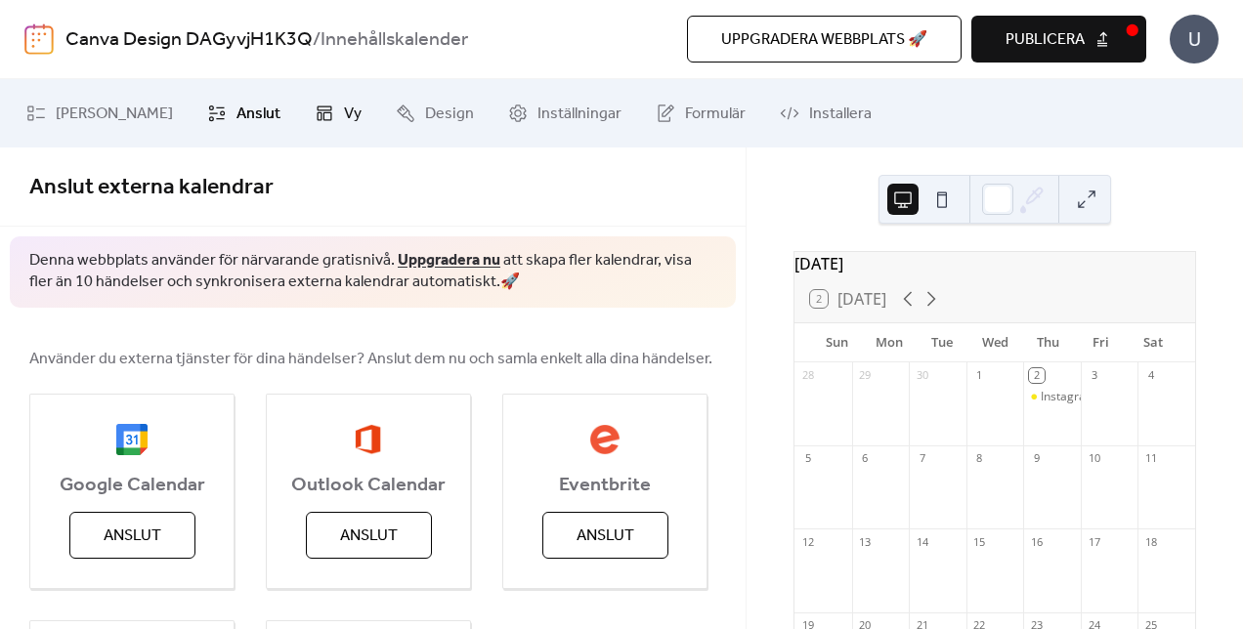
click at [346, 110] on span "Vy" at bounding box center [353, 114] width 18 height 23
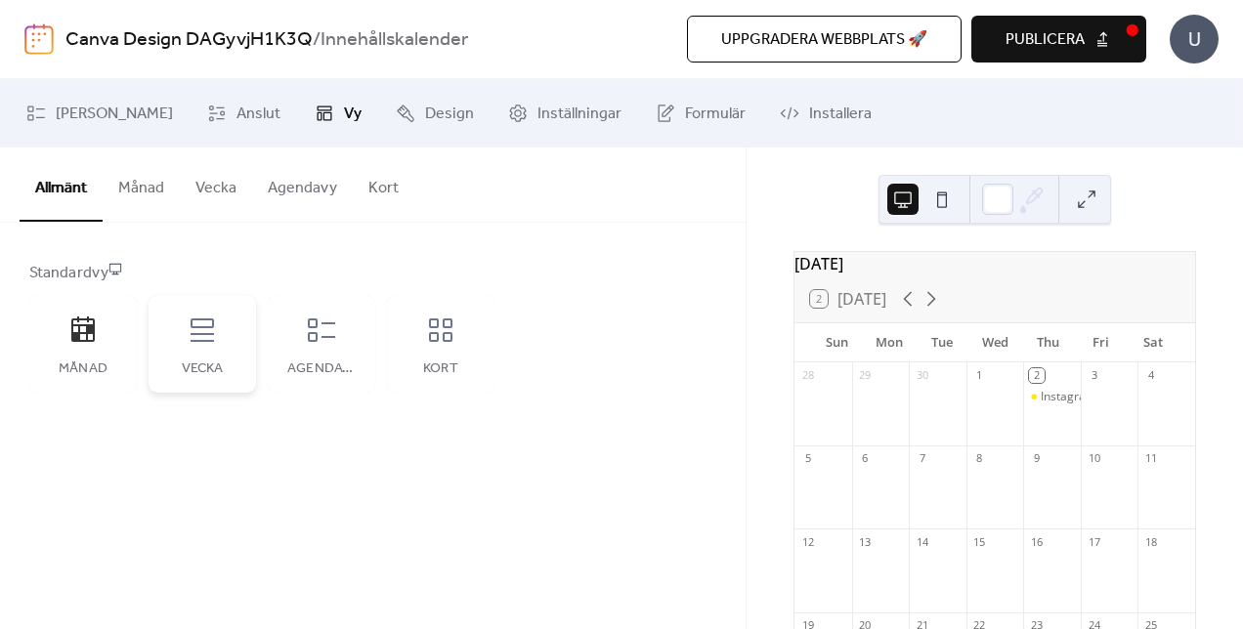
click at [223, 326] on div "Vecka" at bounding box center [201, 344] width 107 height 98
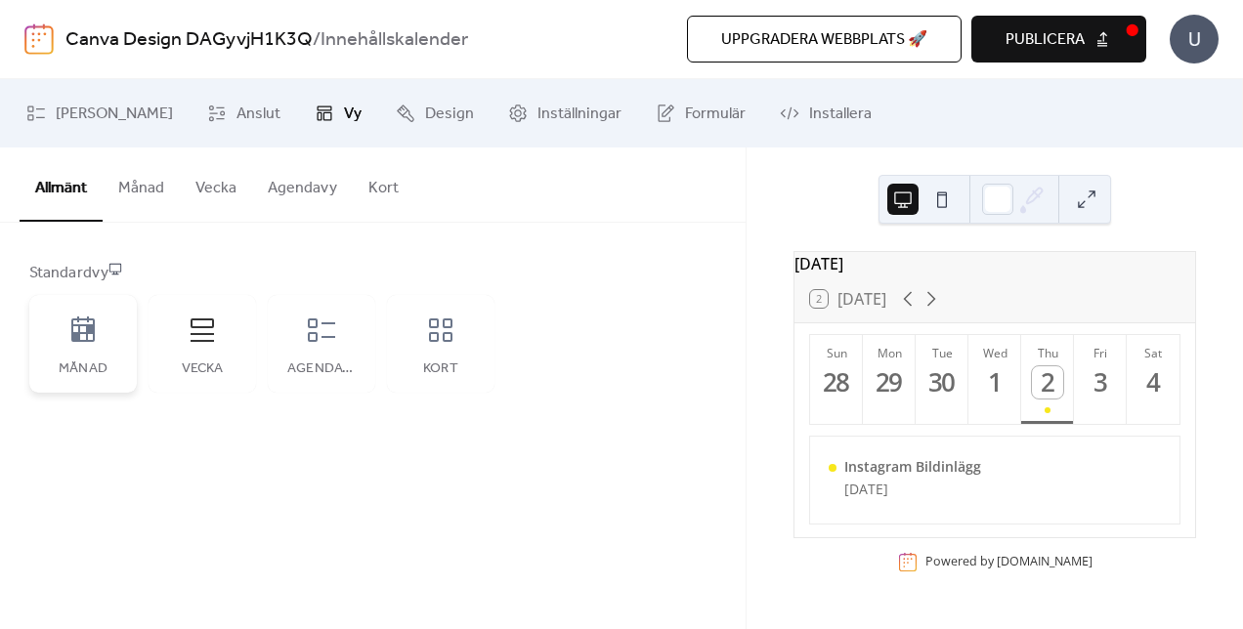
click at [106, 351] on div "Månad" at bounding box center [82, 344] width 107 height 98
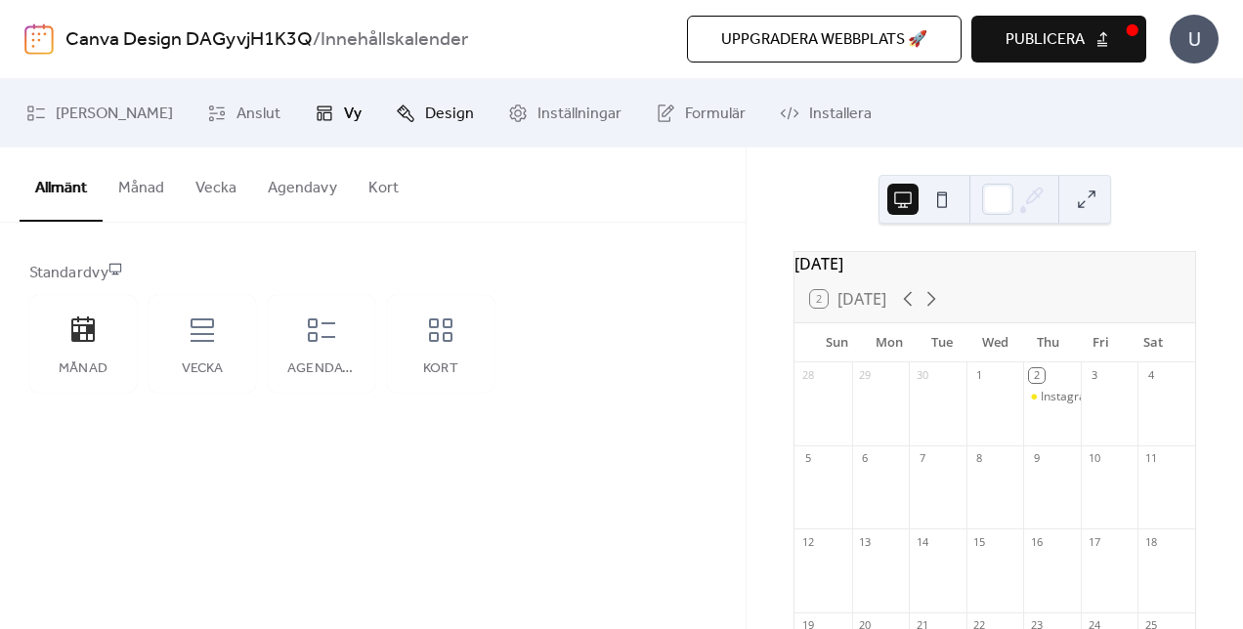
click at [428, 113] on span "Design" at bounding box center [449, 114] width 49 height 23
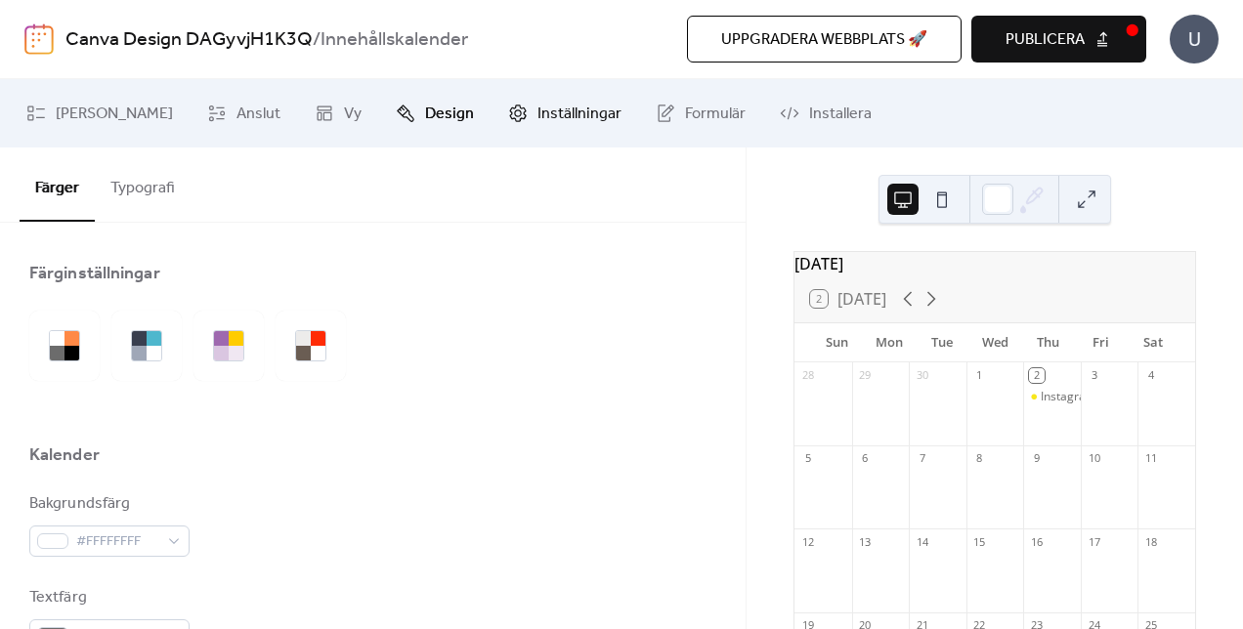
click at [537, 115] on span "Inställningar" at bounding box center [579, 114] width 84 height 23
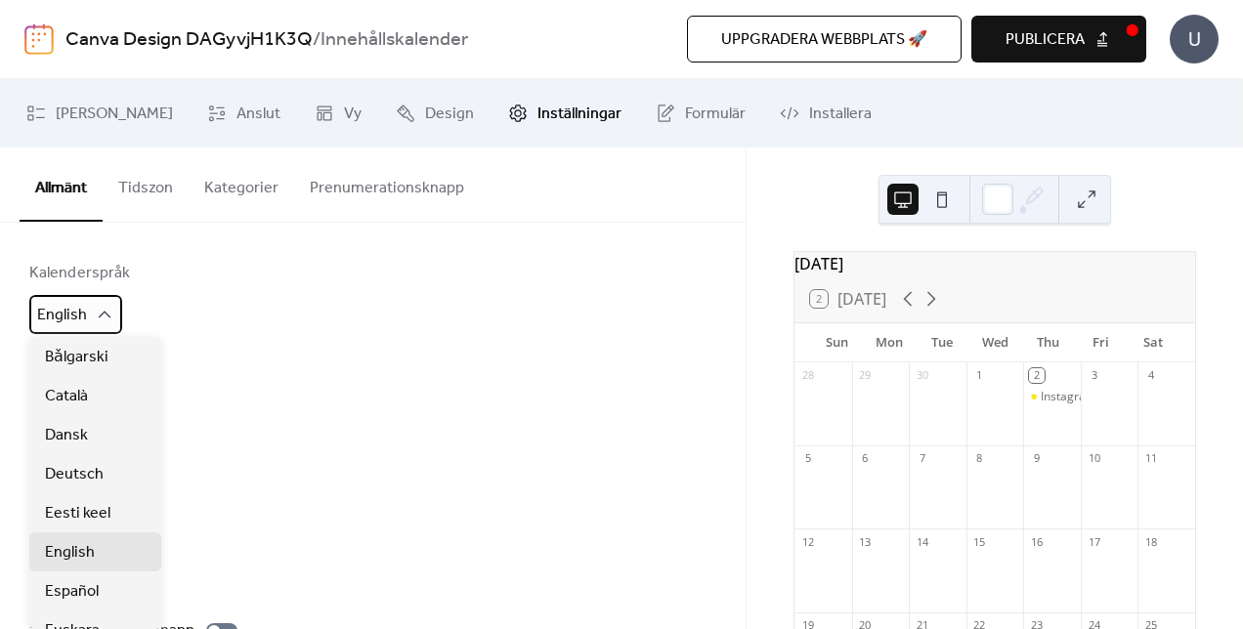
click at [84, 317] on span "English" at bounding box center [62, 315] width 50 height 30
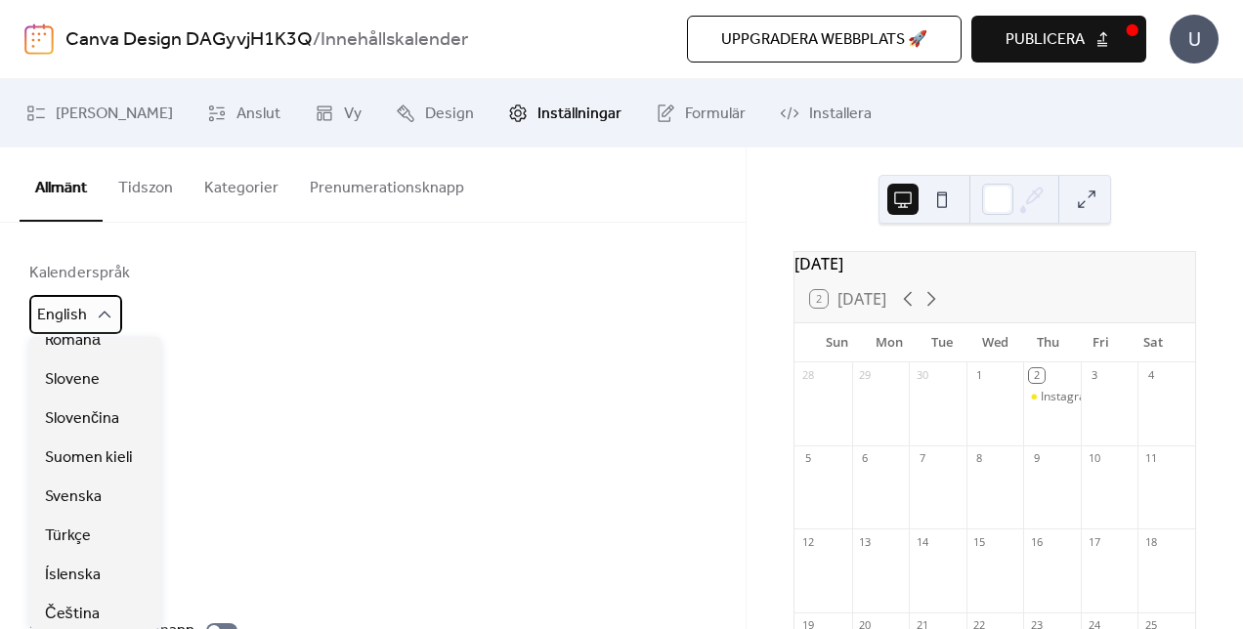
scroll to position [725, 0]
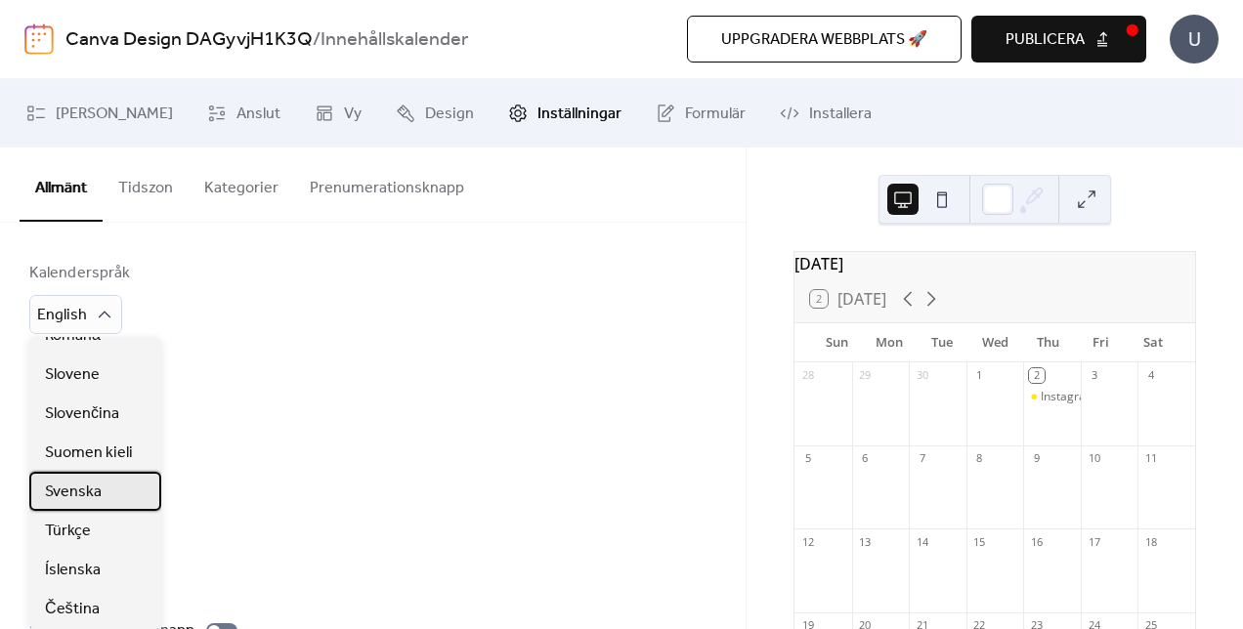
click at [83, 490] on span "Svenska" at bounding box center [73, 492] width 57 height 23
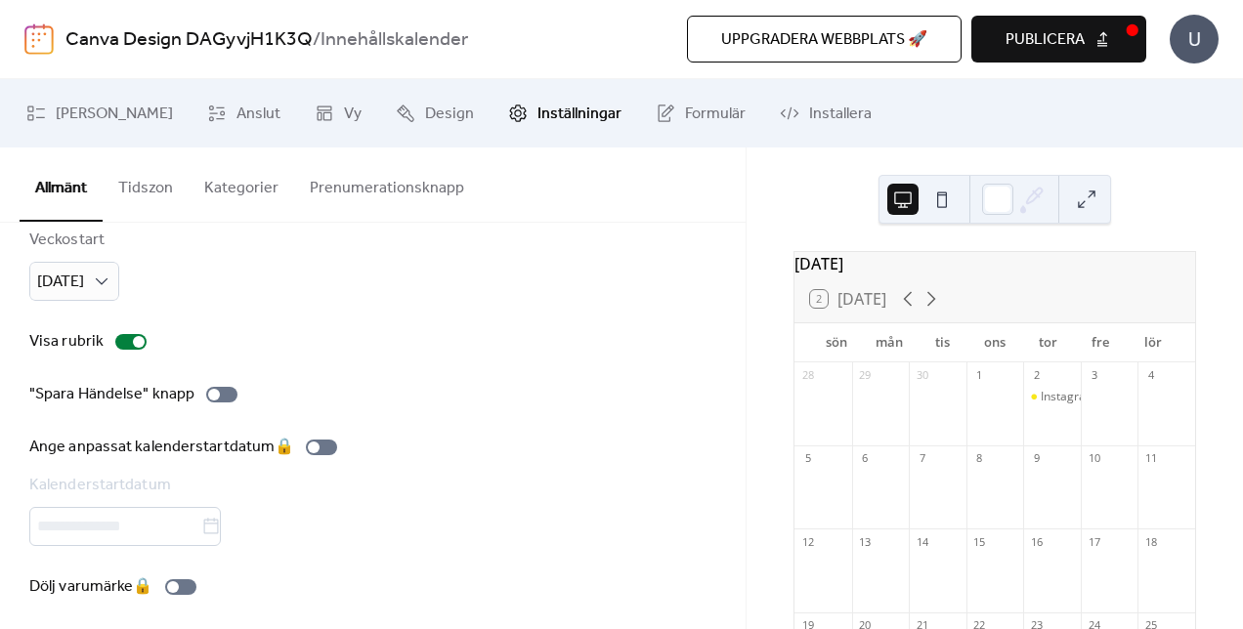
scroll to position [0, 0]
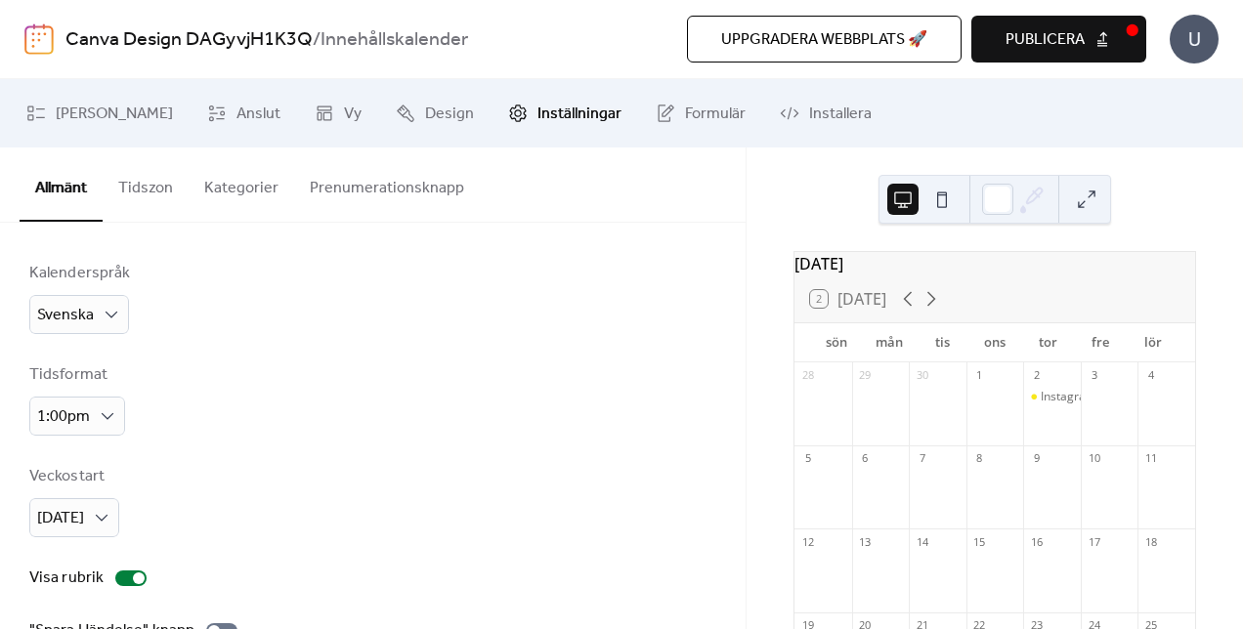
click at [248, 198] on button "Kategorier" at bounding box center [242, 184] width 106 height 72
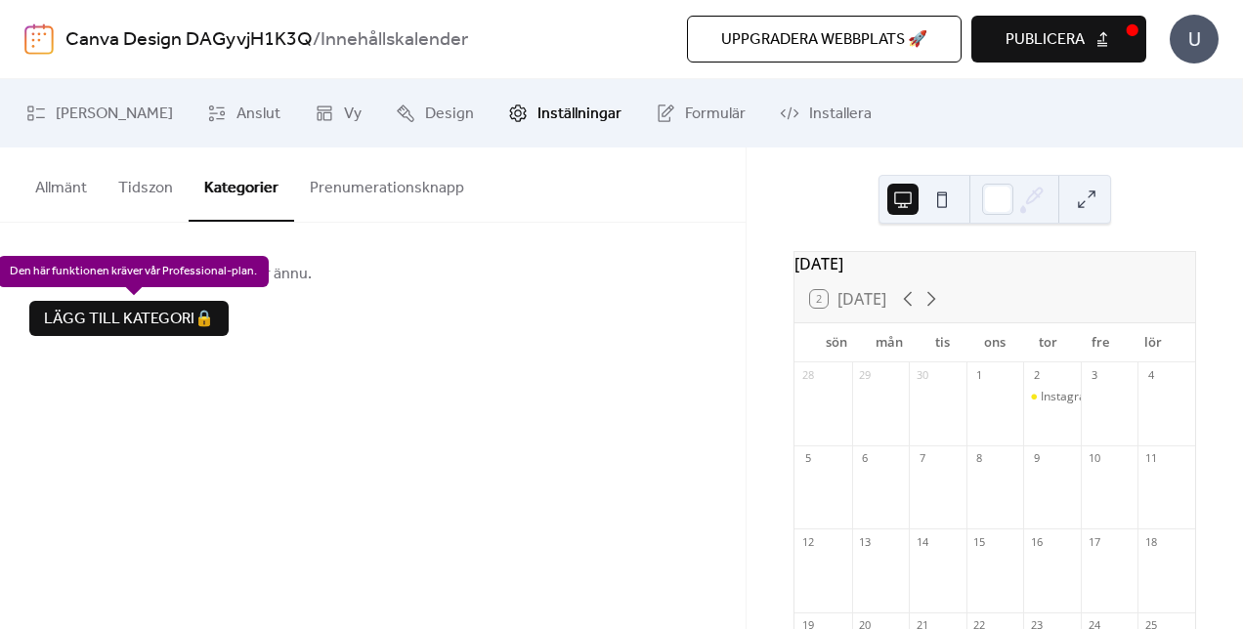
click at [151, 319] on div "Lägg till kategori 🔒" at bounding box center [128, 318] width 199 height 35
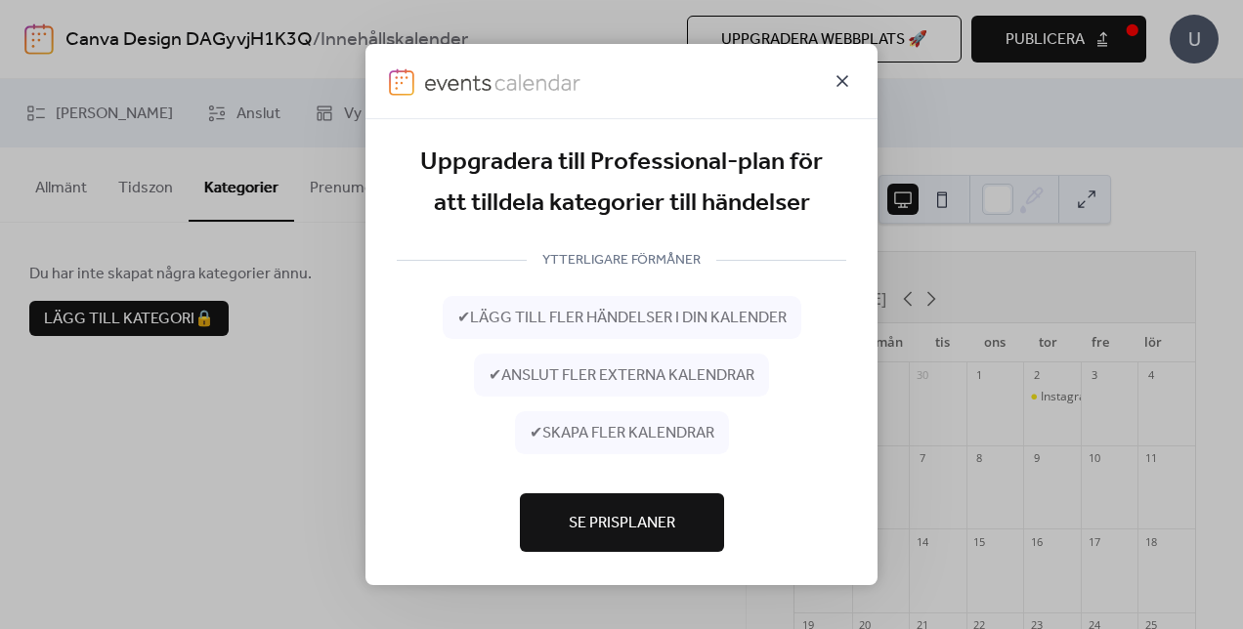
click at [842, 78] on icon at bounding box center [842, 81] width 12 height 12
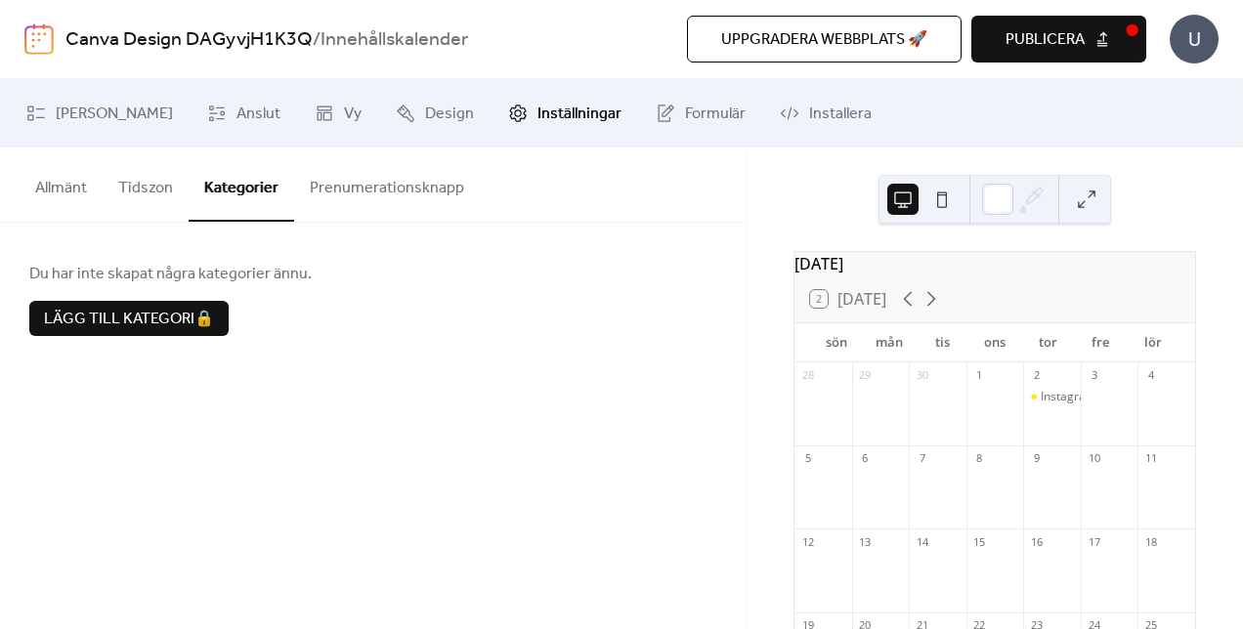
click at [150, 209] on button "Tidszon" at bounding box center [146, 184] width 86 height 72
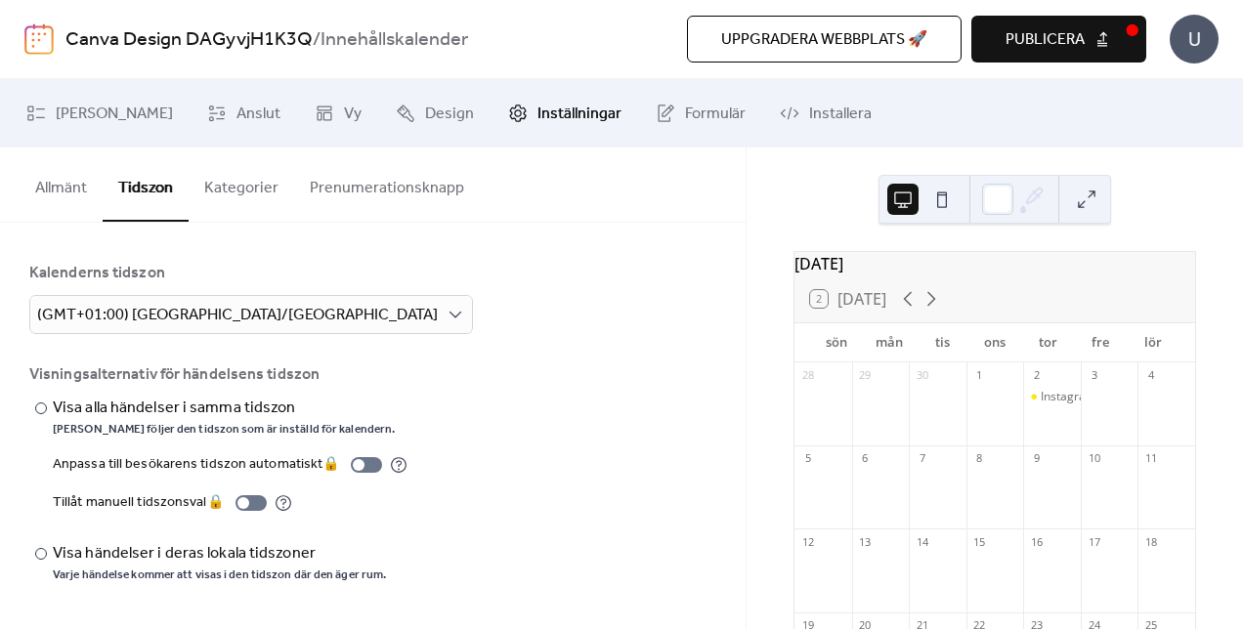
click at [410, 195] on button "Prenumerationsknapp" at bounding box center [387, 184] width 186 height 72
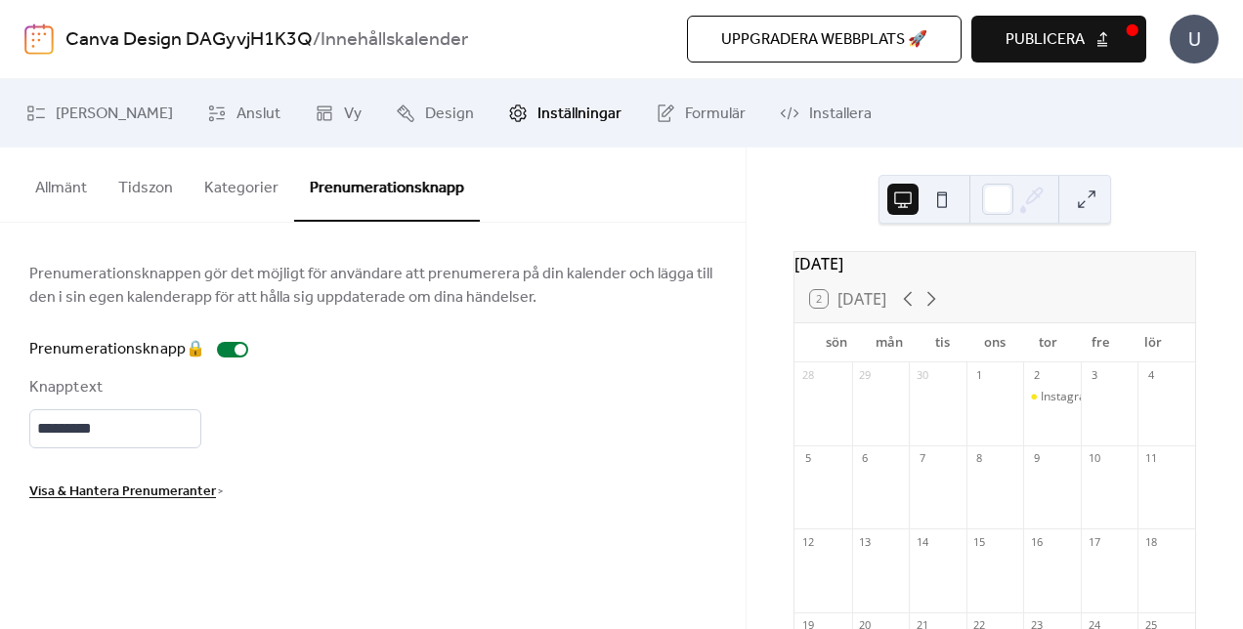
click at [148, 197] on button "Tidszon" at bounding box center [146, 184] width 86 height 72
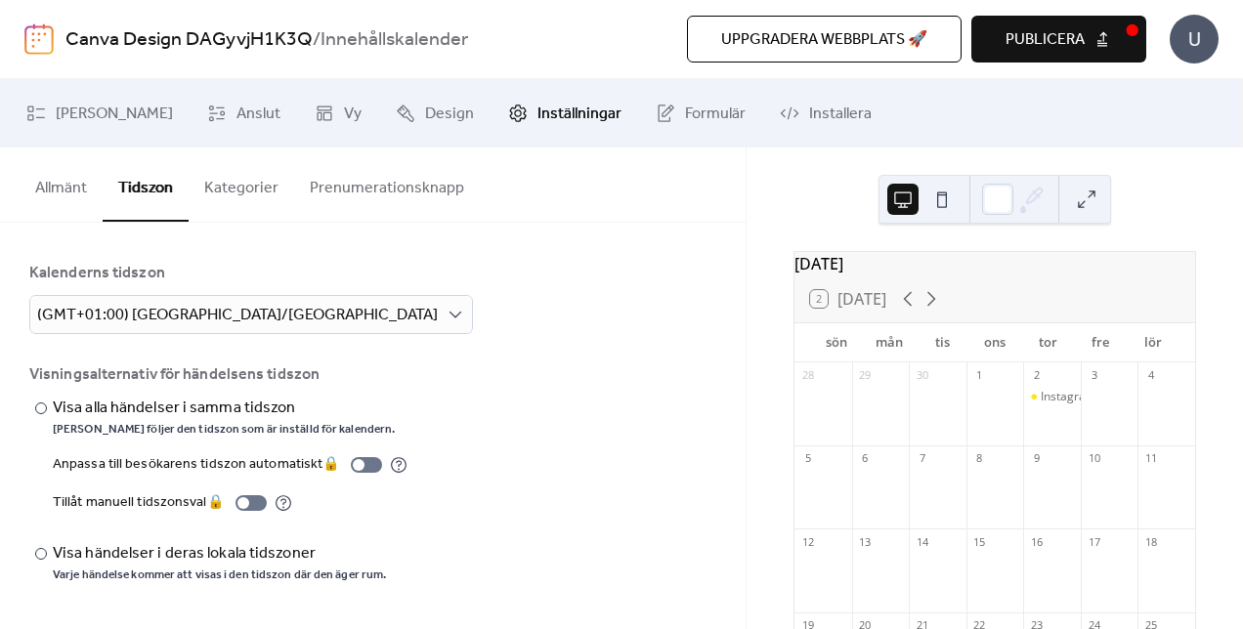
click at [84, 197] on button "Allmänt" at bounding box center [61, 184] width 83 height 72
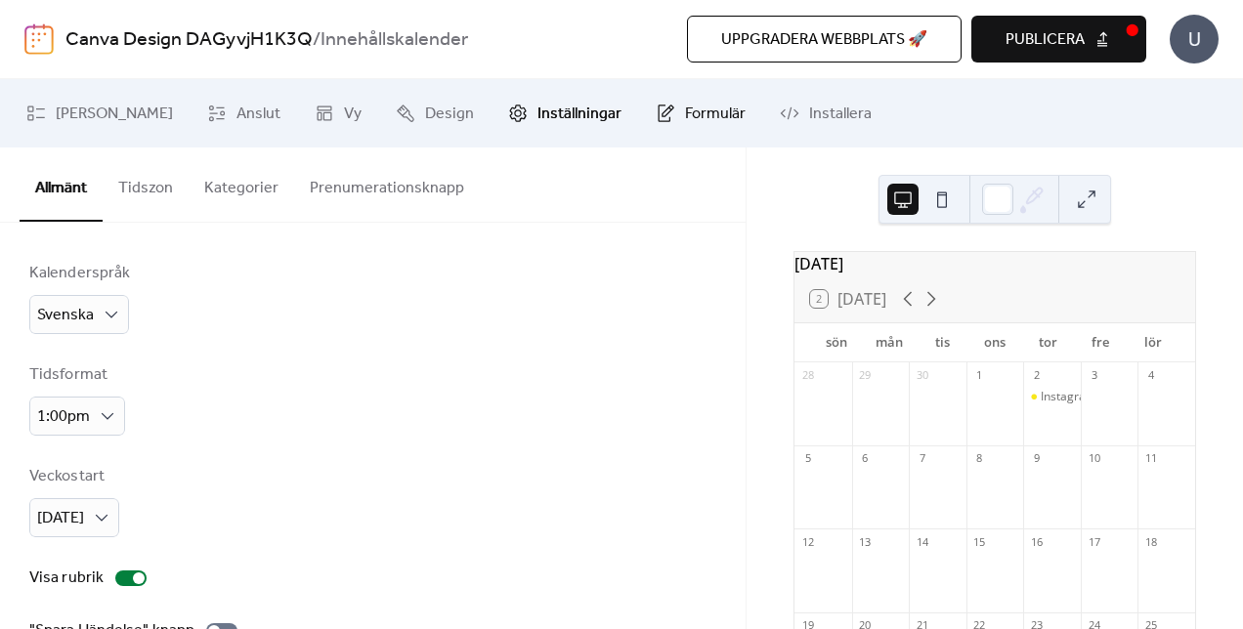
click at [685, 121] on span "Formulär" at bounding box center [715, 114] width 61 height 23
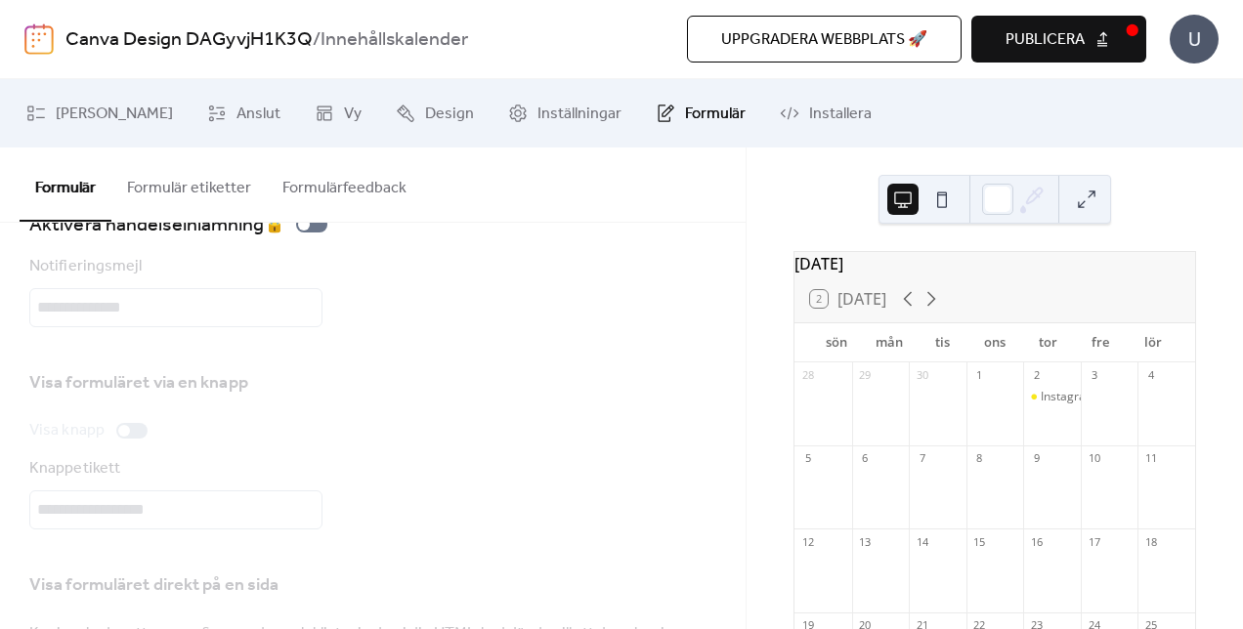
scroll to position [23, 0]
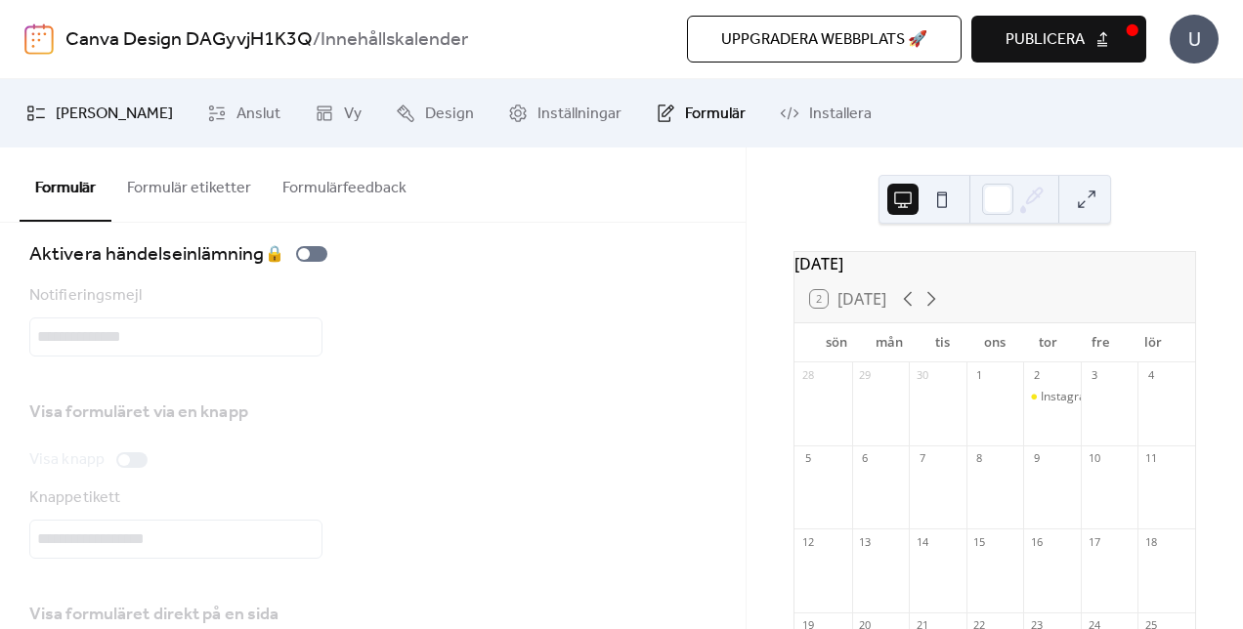
click at [99, 114] on span "[PERSON_NAME]" at bounding box center [114, 114] width 117 height 23
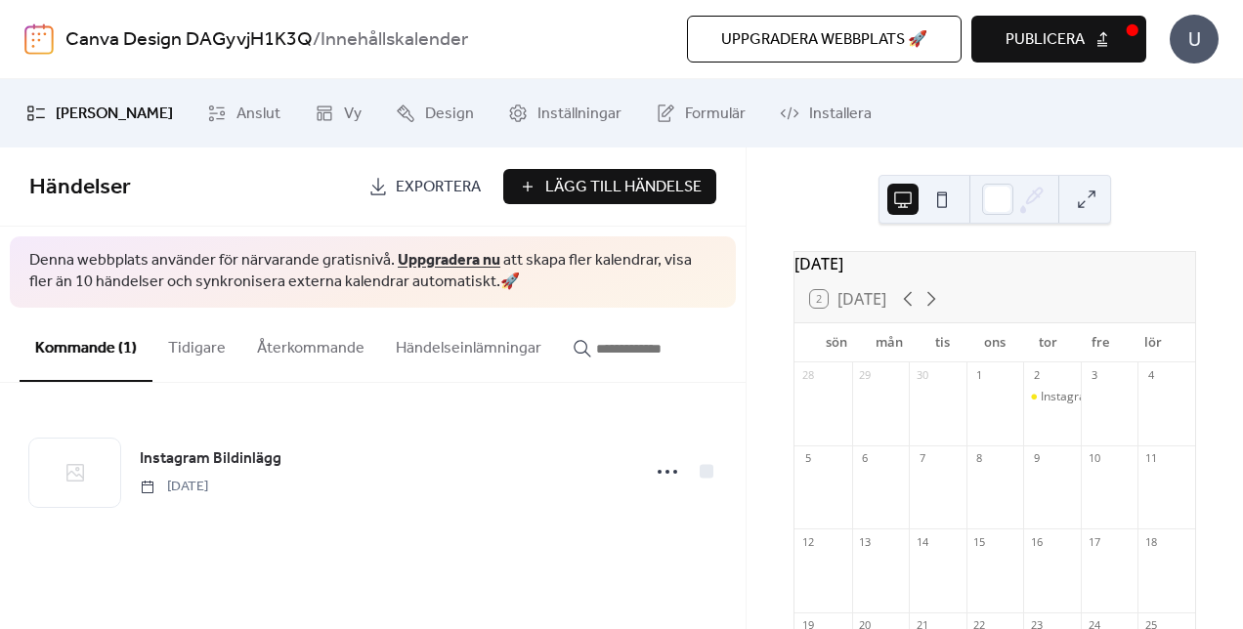
click at [1039, 424] on div "Instagram Bildinlägg" at bounding box center [1052, 414] width 58 height 50
click at [1112, 402] on div at bounding box center [1110, 414] width 58 height 50
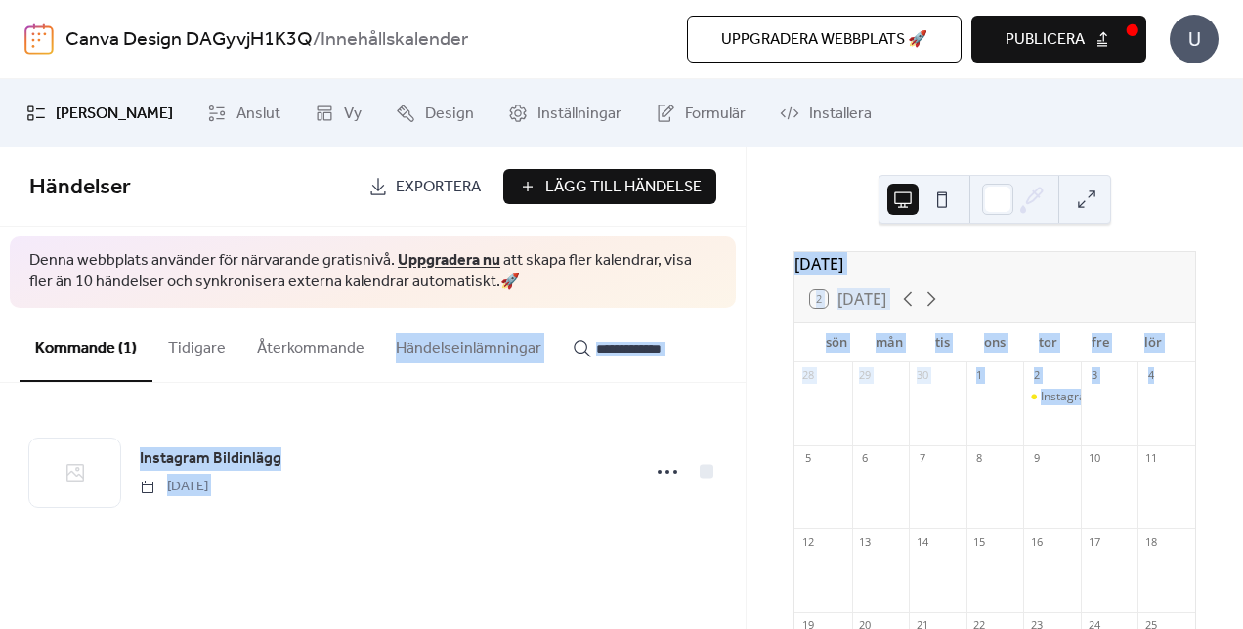
drag, startPoint x: 1112, startPoint y: 402, endPoint x: 529, endPoint y: 399, distance: 583.3
click at [529, 399] on div "[PERSON_NAME] Anslut Vy Design Inställningar Formulär Installera Mina [PERSON_N…" at bounding box center [621, 354] width 1243 height 550
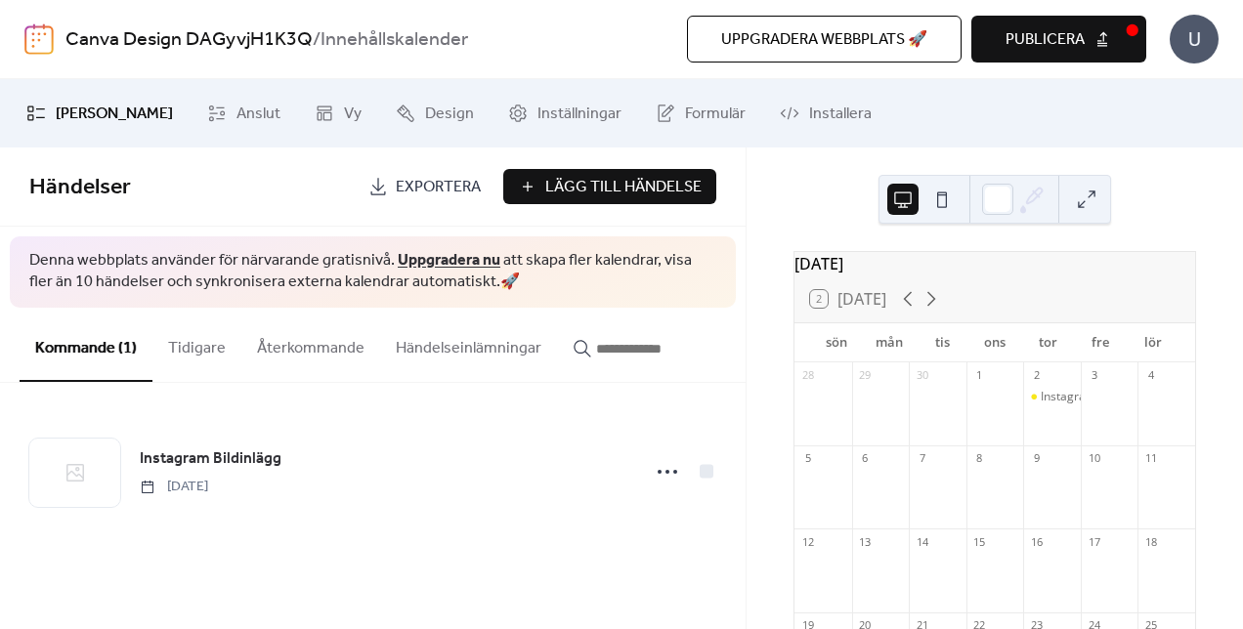
click at [529, 399] on div "Instagram Bildinlägg [DATE]" at bounding box center [372, 472] width 745 height 178
click at [621, 185] on span "Lägg Till Händelse" at bounding box center [623, 187] width 156 height 23
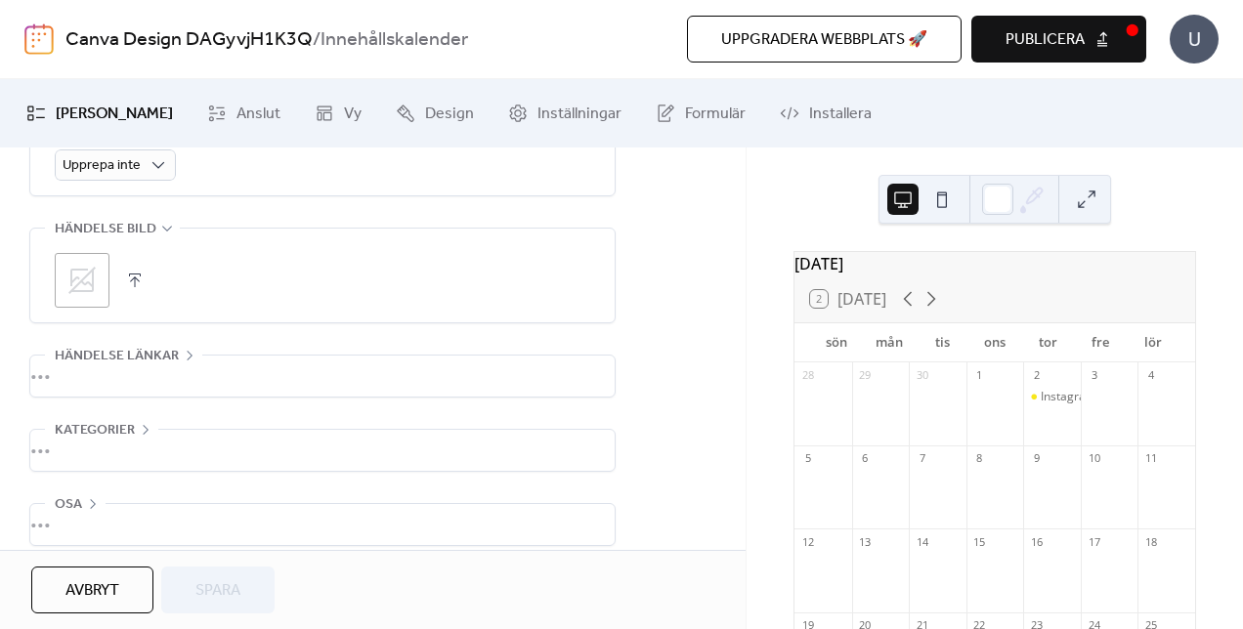
scroll to position [949, 0]
click at [95, 280] on icon at bounding box center [81, 279] width 31 height 31
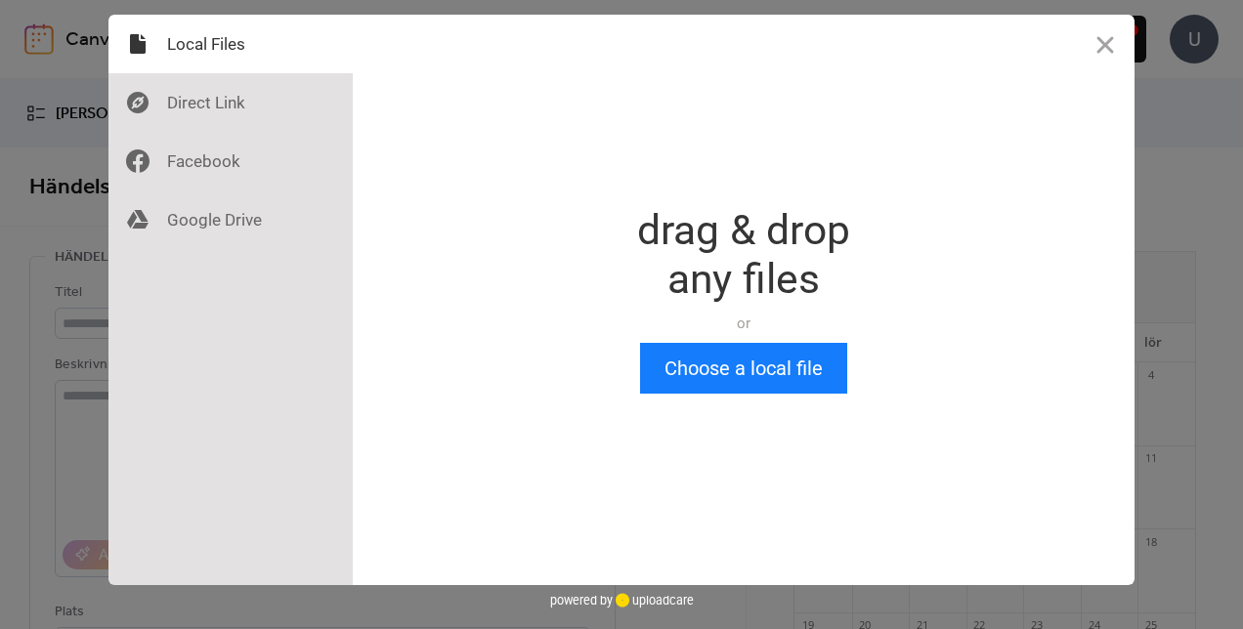
scroll to position [0, 0]
click at [95, 280] on div "Drop a file here drag & drop any files or Upload files from your computer Choos…" at bounding box center [621, 314] width 1243 height 629
click at [238, 109] on div at bounding box center [230, 102] width 244 height 59
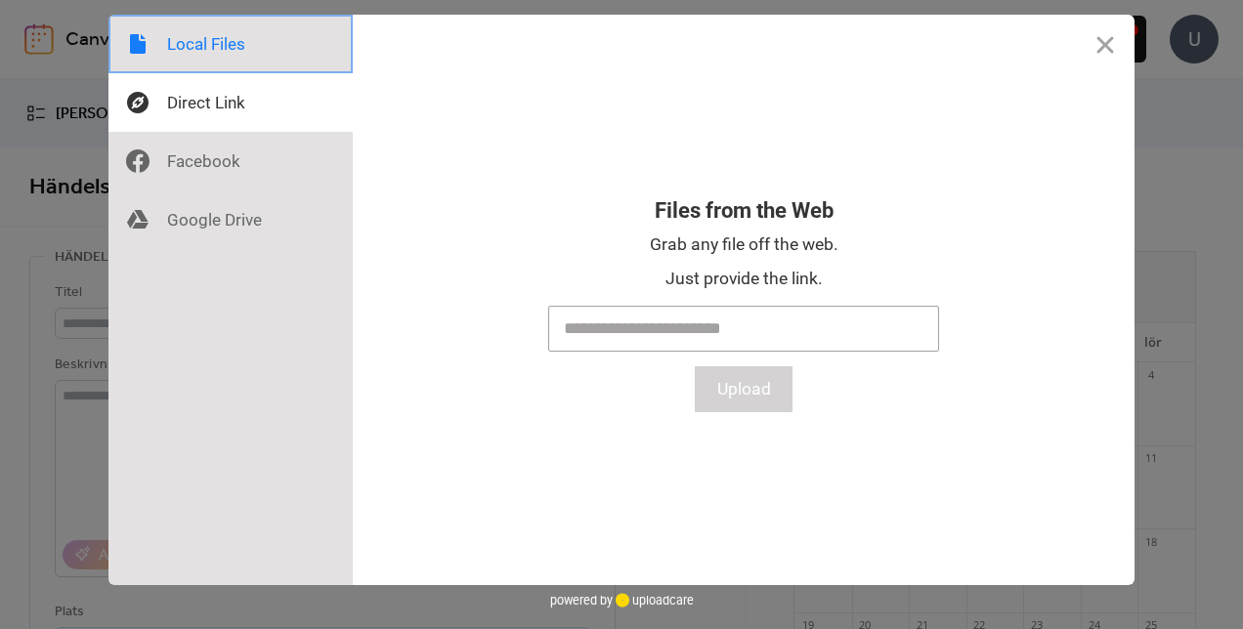
click at [227, 39] on div at bounding box center [230, 44] width 244 height 59
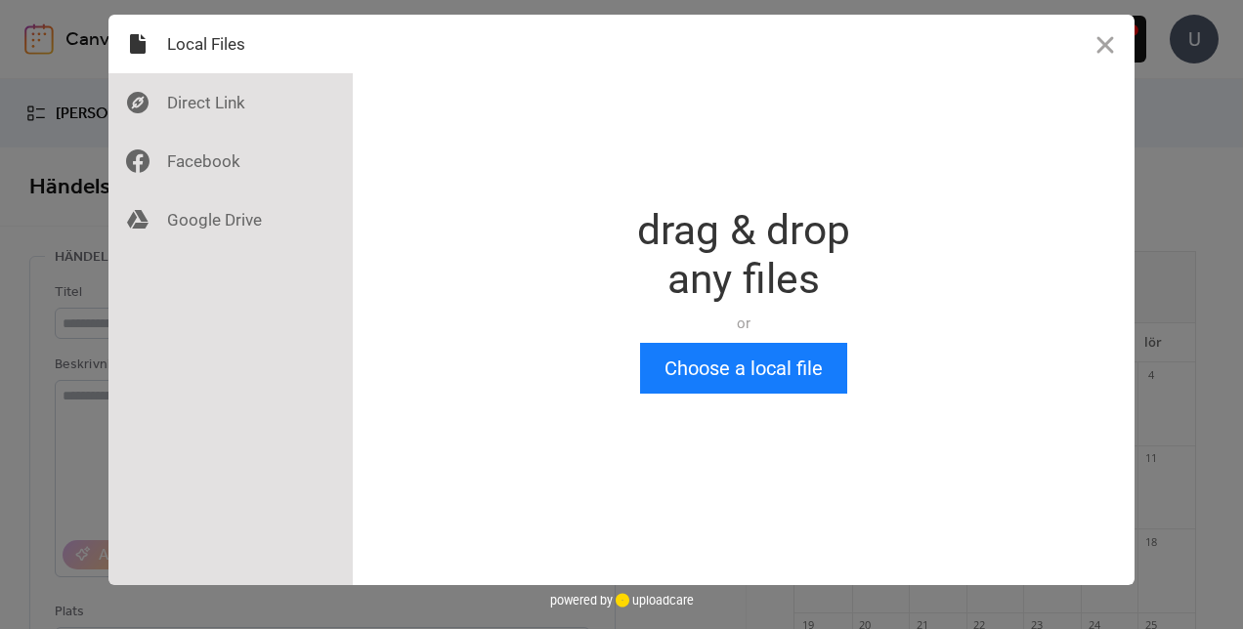
click at [41, 175] on div "Drop a file here drag & drop any files or Upload files from your computer Choos…" at bounding box center [621, 314] width 1243 height 629
click at [57, 350] on div "Drop a file here drag & drop any files or Upload files from your computer Choos…" at bounding box center [621, 314] width 1243 height 629
click at [1119, 41] on button "Close" at bounding box center [1105, 44] width 59 height 59
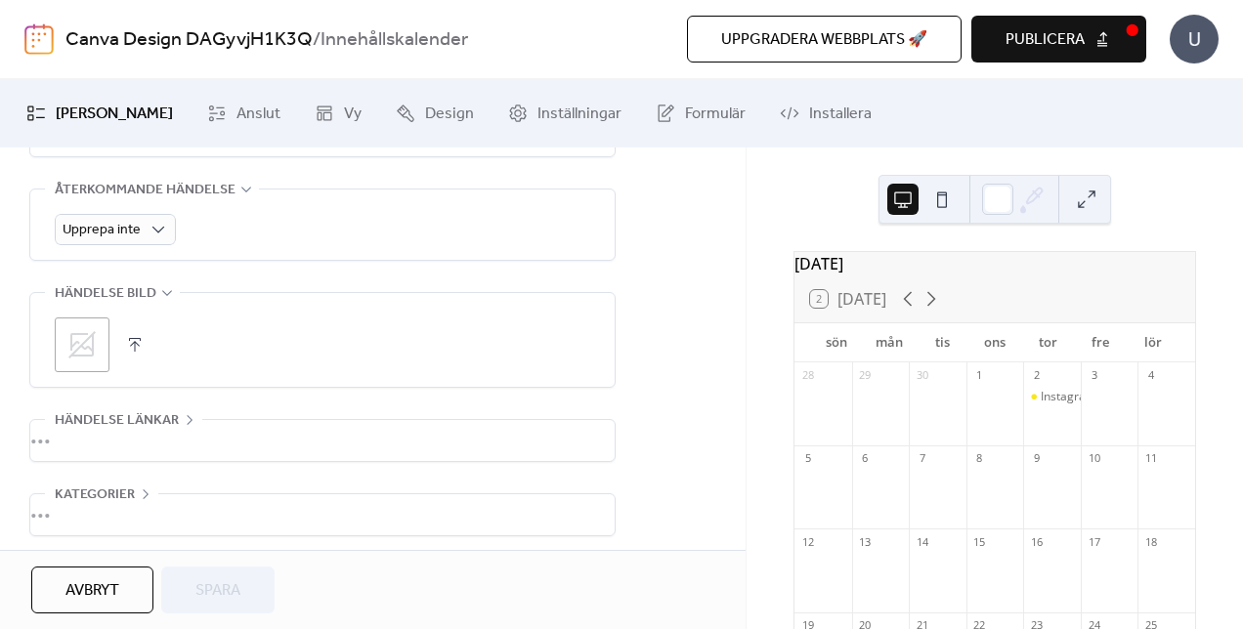
scroll to position [963, 0]
